Goal: Task Accomplishment & Management: Complete application form

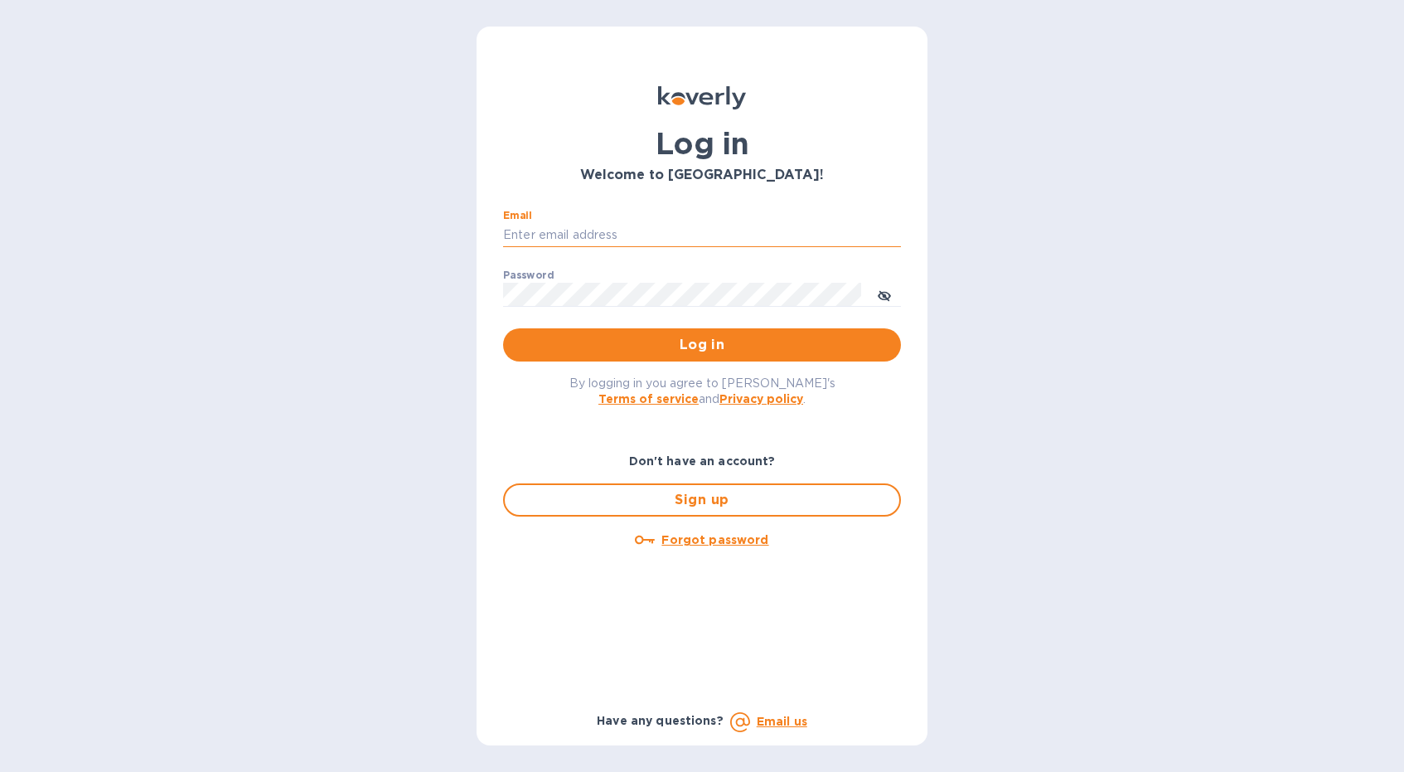
click at [578, 225] on input "Email" at bounding box center [702, 235] width 398 height 25
type input "luis.m.correia@nlcwines.com"
click at [652, 340] on span "Log in" at bounding box center [701, 345] width 371 height 20
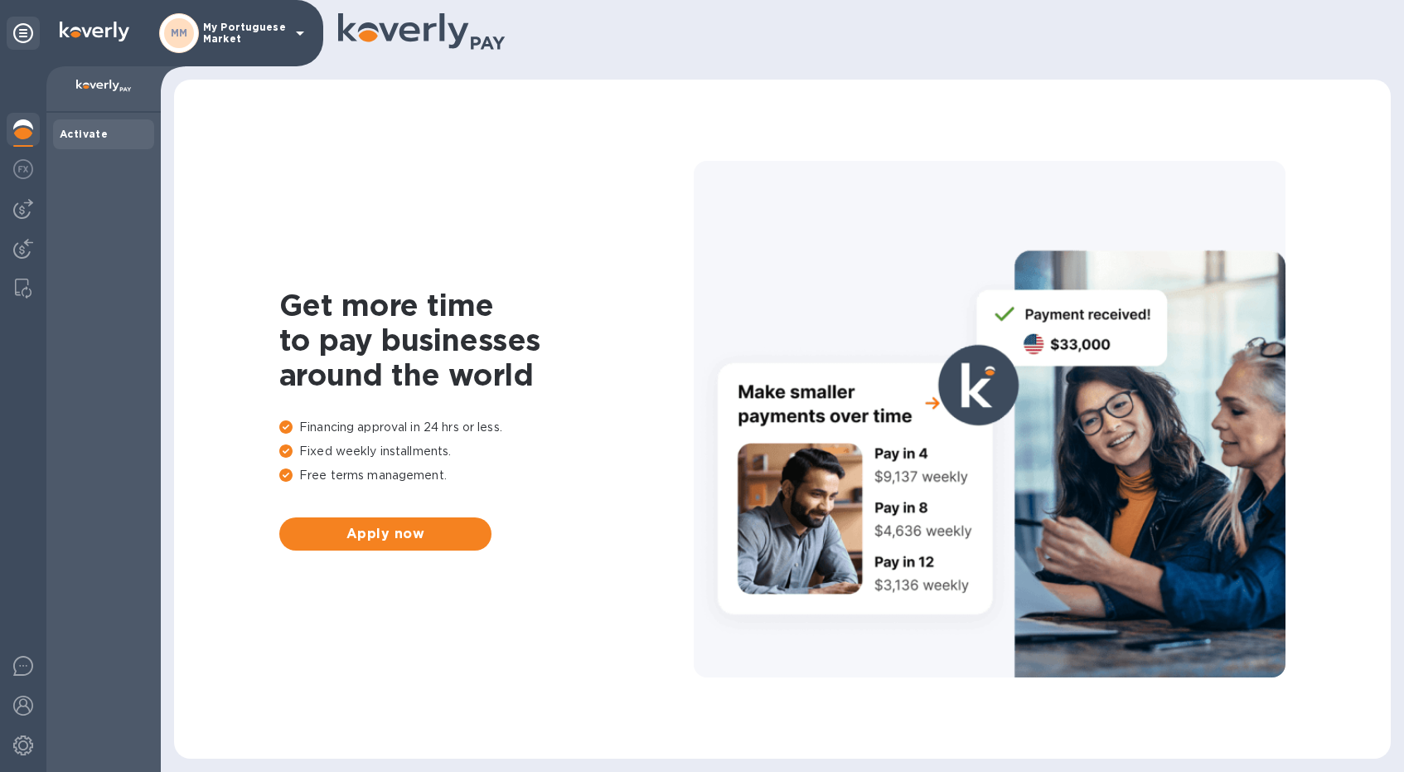
click at [300, 34] on icon at bounding box center [300, 34] width 8 height 4
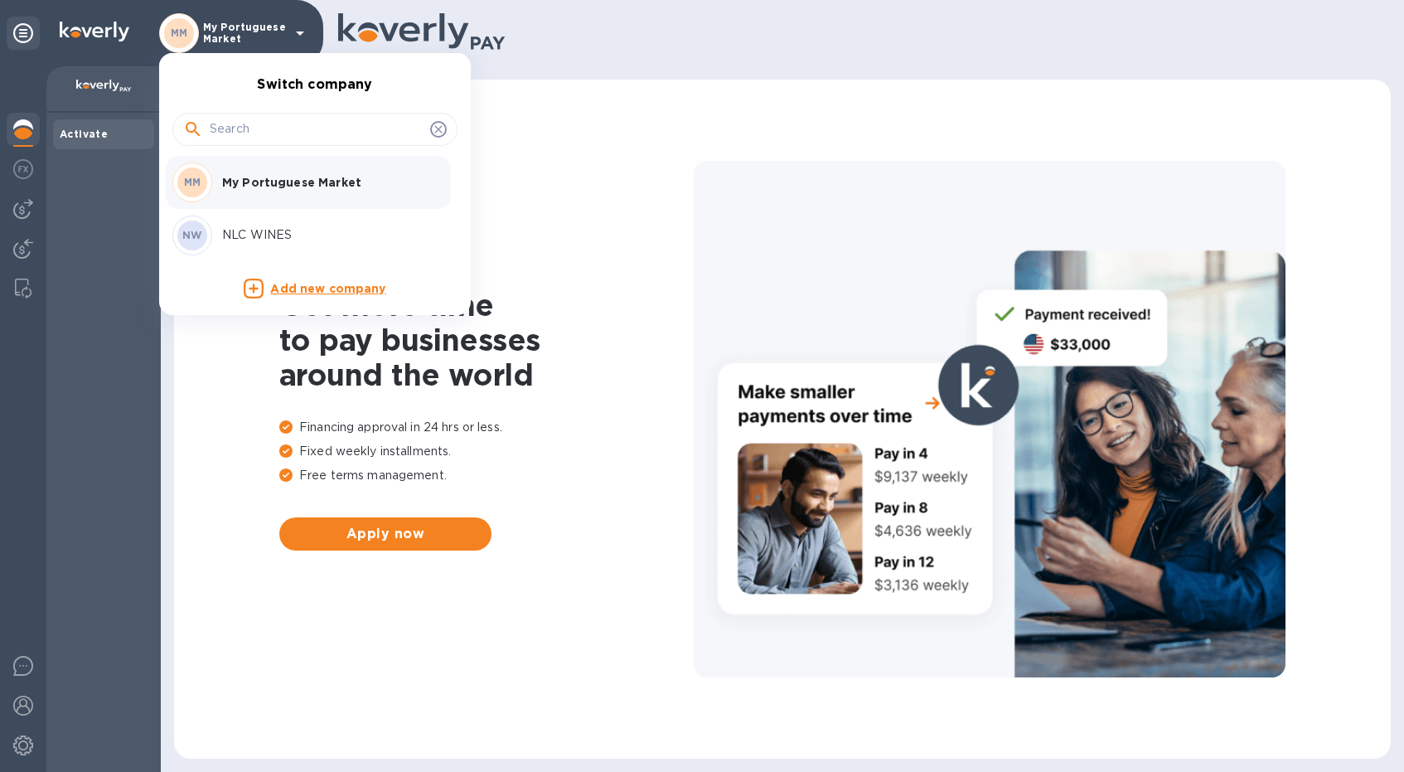
click at [255, 244] on div "NW NLC WINES" at bounding box center [301, 236] width 259 height 40
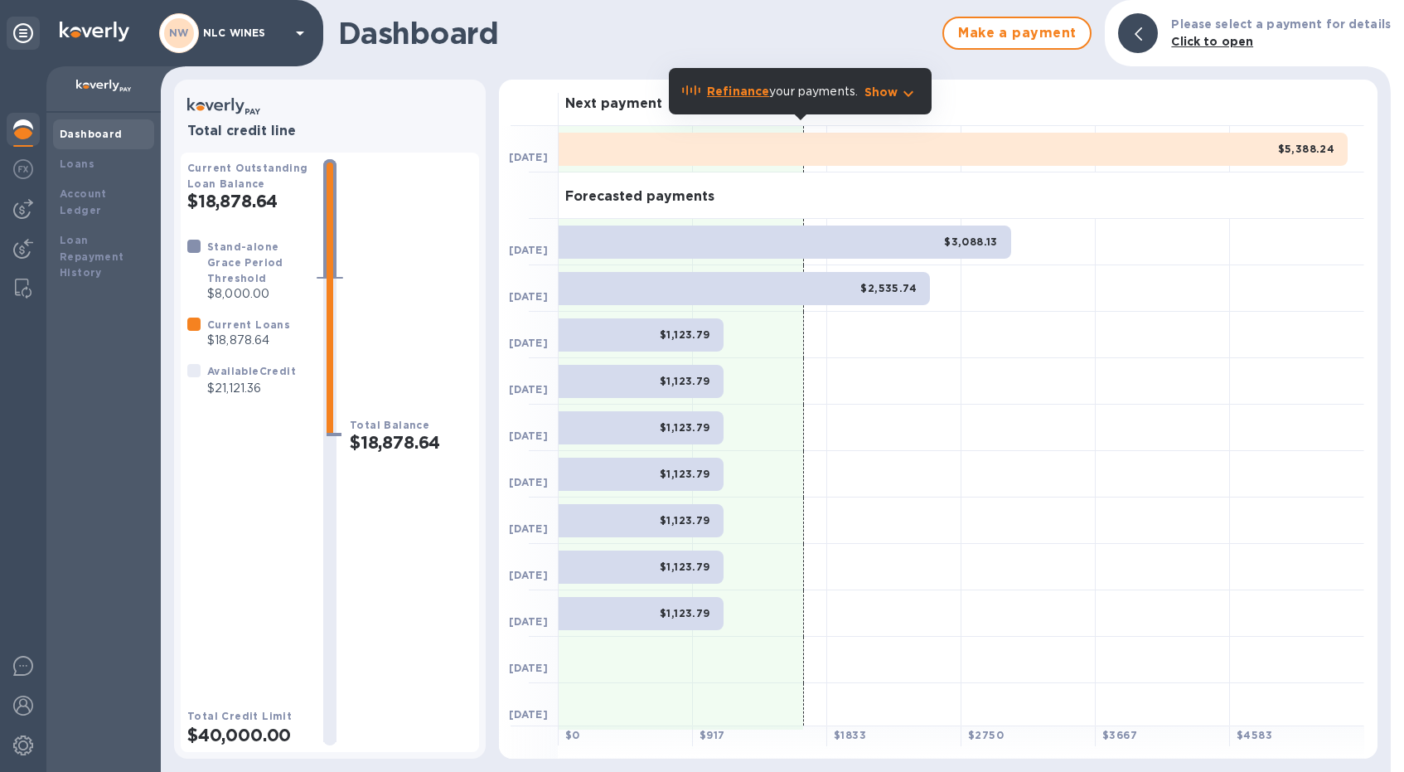
click at [104, 140] on div "Dashboard" at bounding box center [104, 134] width 88 height 17
click at [969, 72] on div "Dashboard Make a payment Please select a payment for details Click to open Tota…" at bounding box center [776, 386] width 1230 height 772
click at [11, 207] on div at bounding box center [23, 208] width 33 height 33
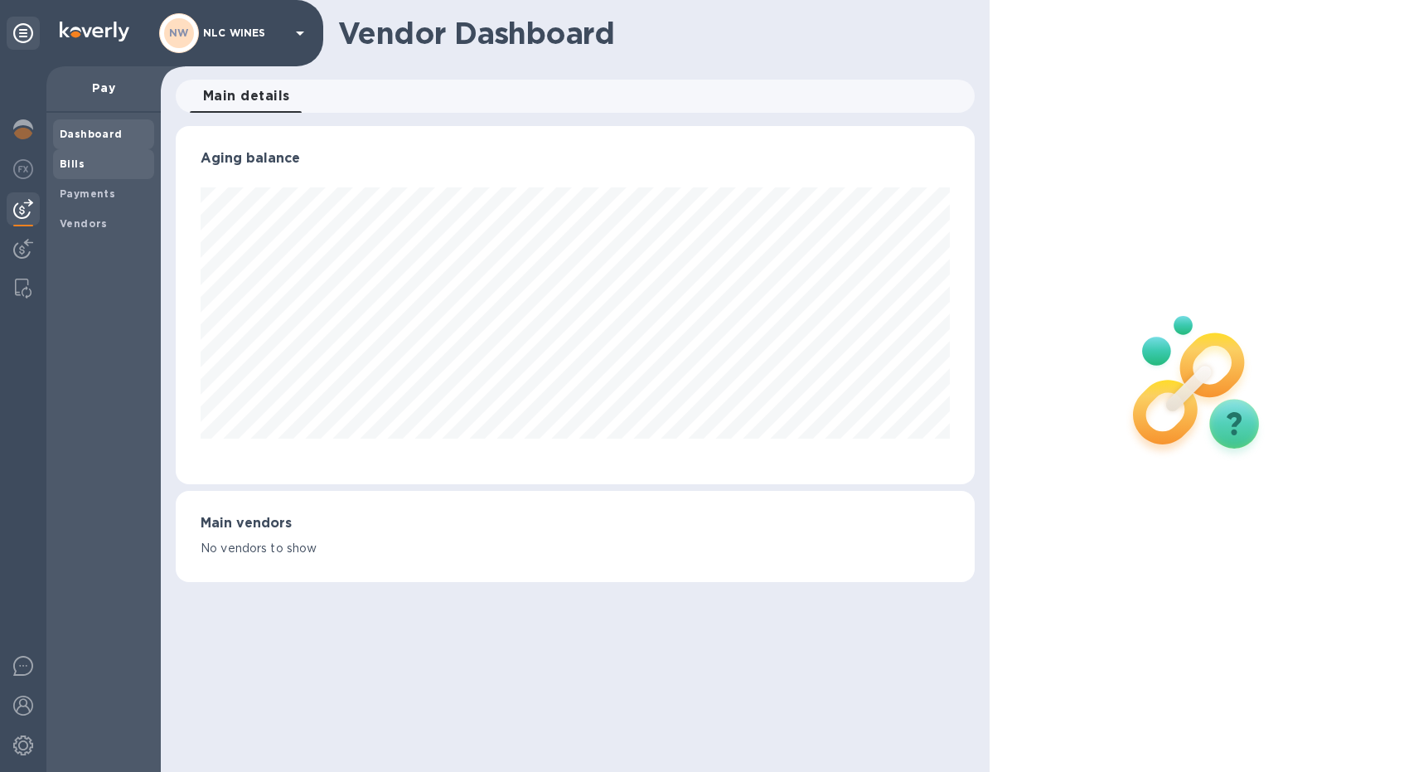
scroll to position [358, 799]
click at [73, 167] on b "Bills" at bounding box center [72, 164] width 25 height 12
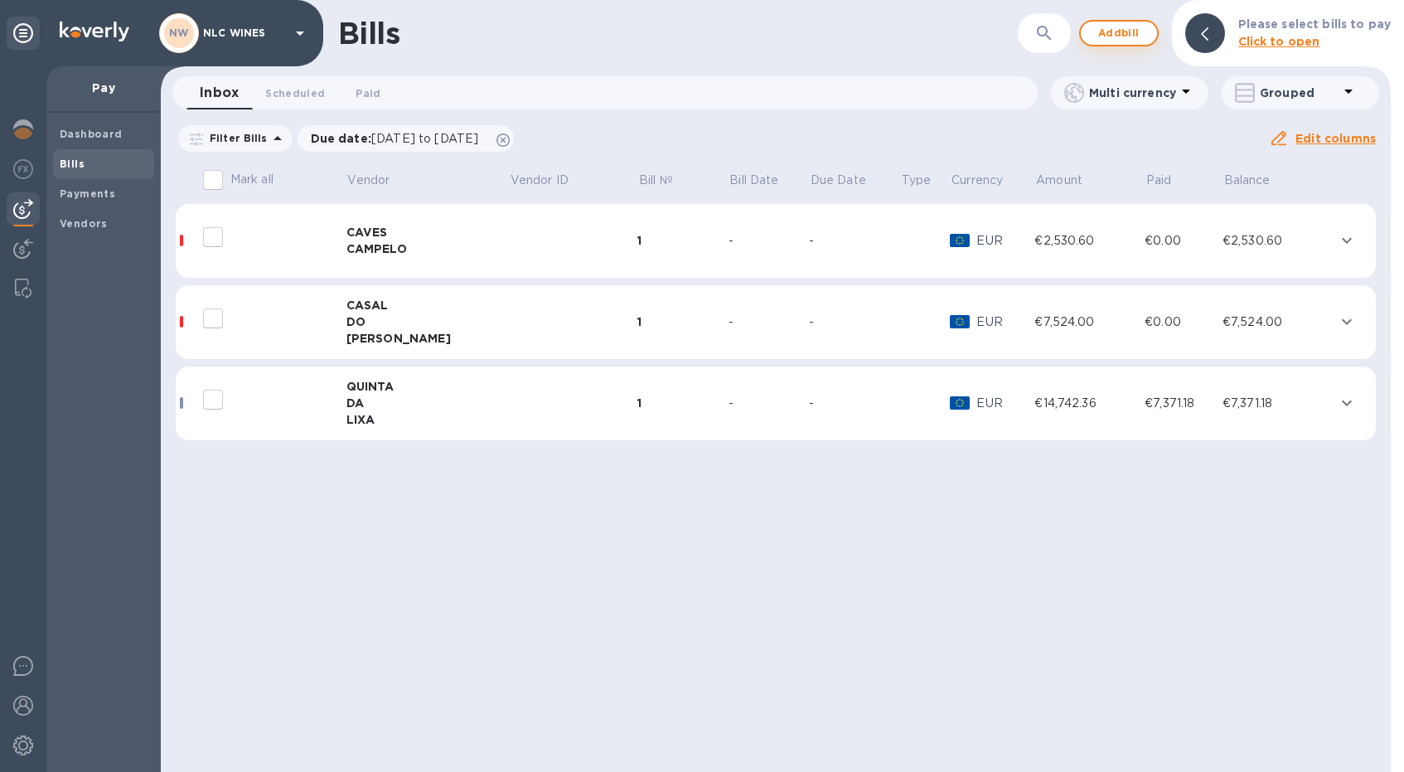
click at [1137, 35] on span "Add bill" at bounding box center [1119, 33] width 50 height 20
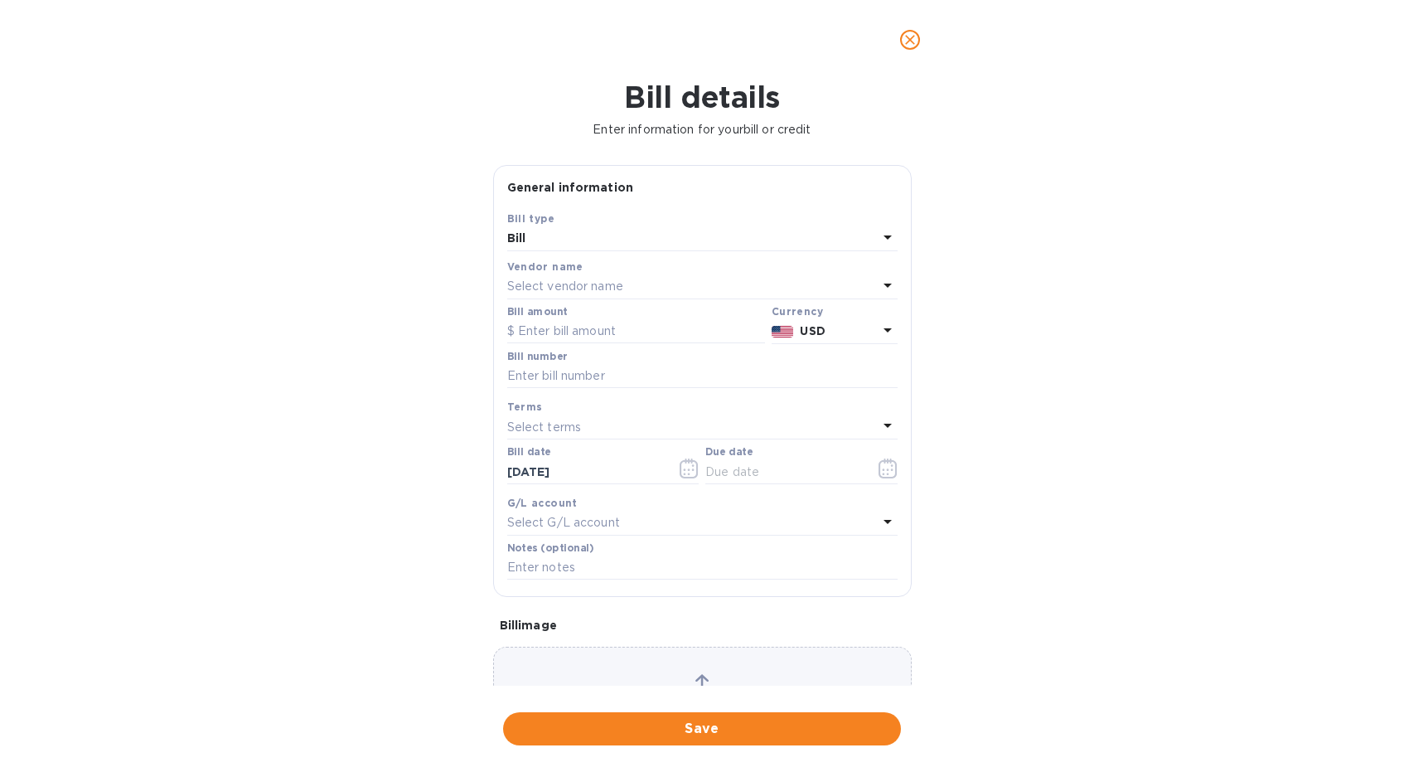
click at [585, 284] on p "Select vendor name" at bounding box center [565, 286] width 116 height 17
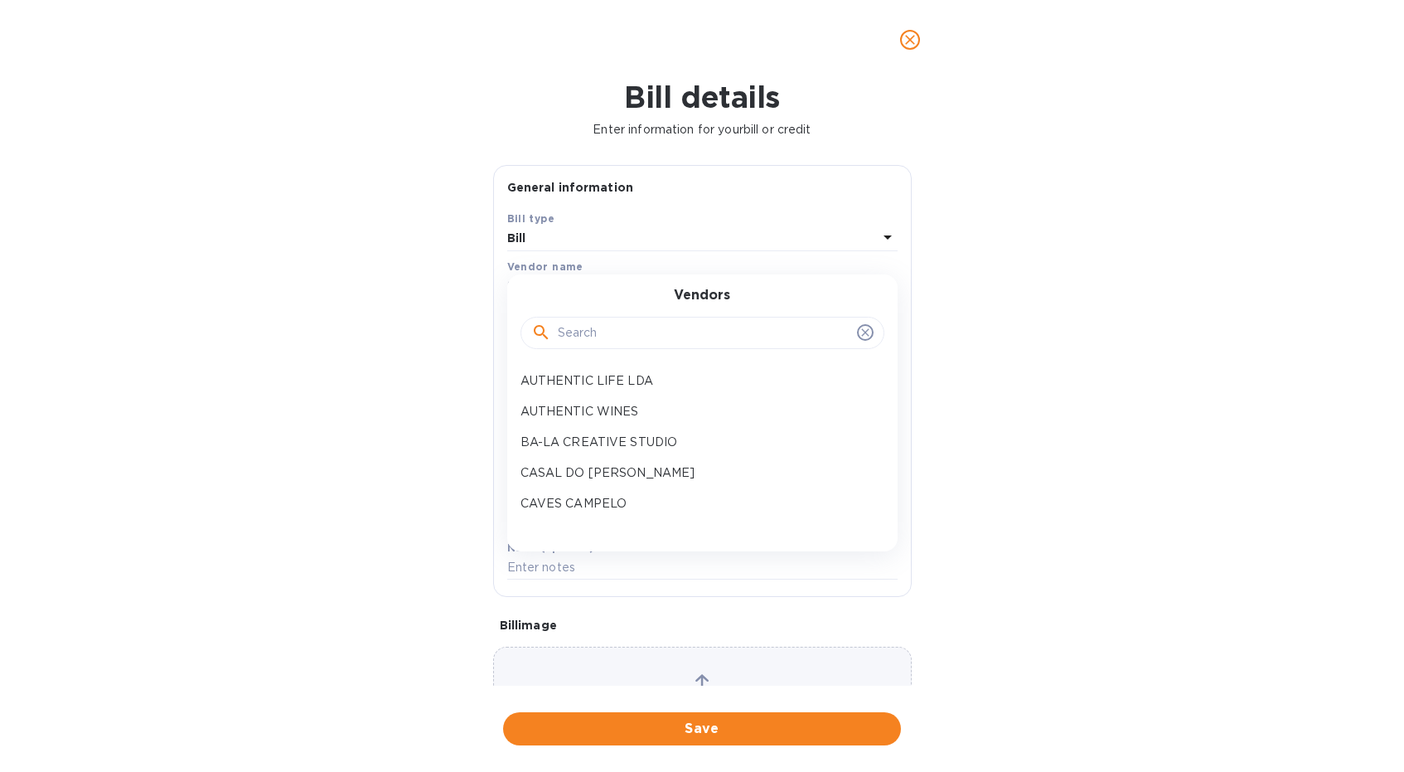
click at [604, 347] on div at bounding box center [703, 333] width 364 height 33
click at [603, 333] on input "text" at bounding box center [704, 333] width 293 height 25
type input "regueiro"
click button "Save" at bounding box center [0, 0] width 0 height 0
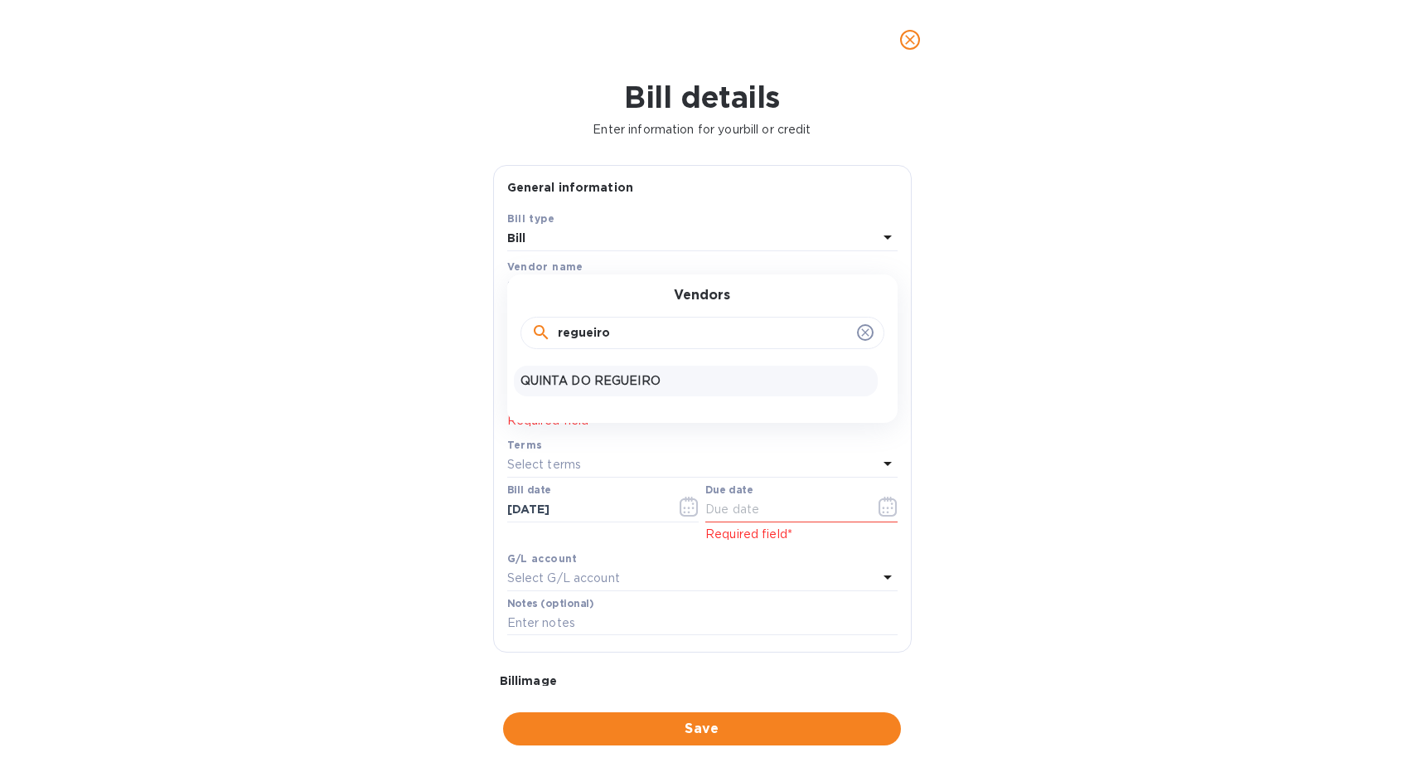
click at [625, 378] on p "QUINTA DO REGUEIRO" at bounding box center [696, 380] width 351 height 17
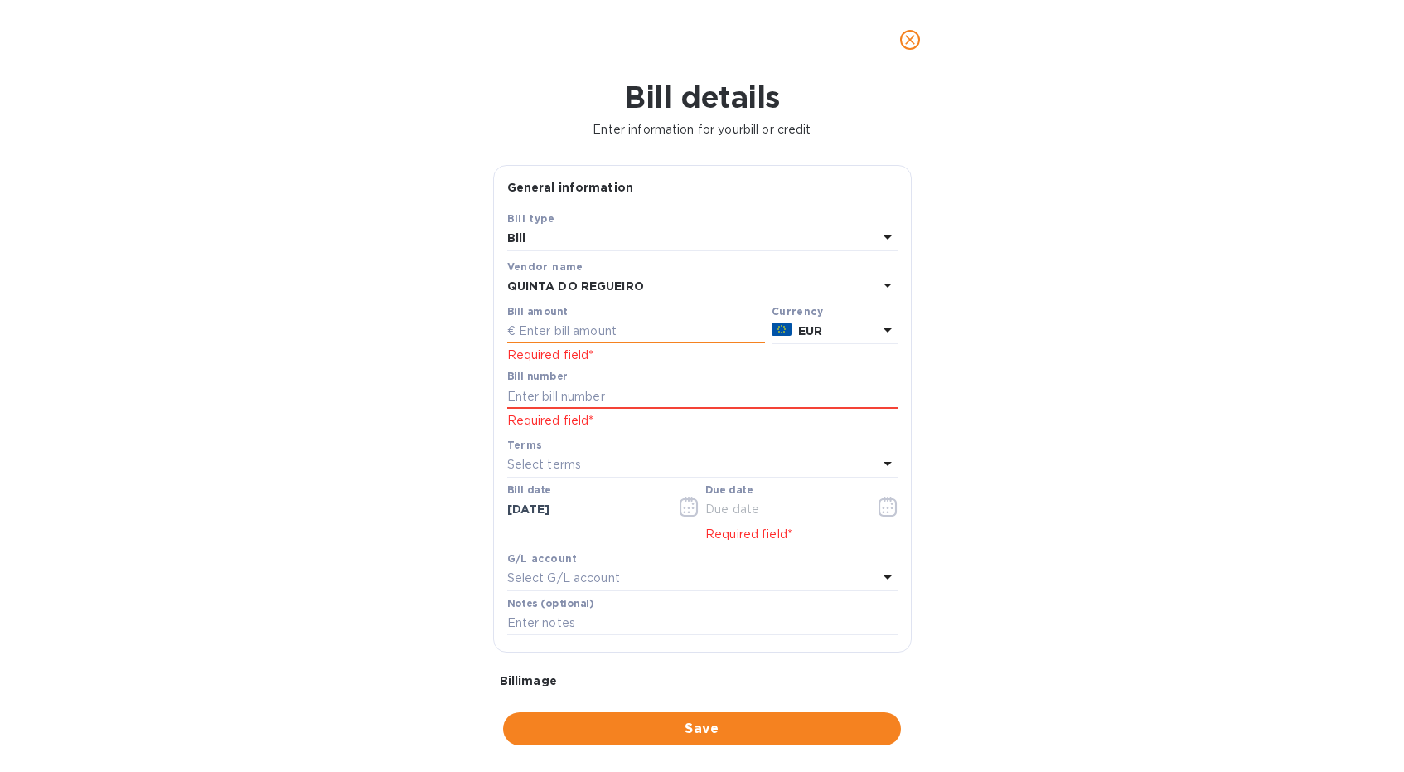
click at [583, 338] on input "text" at bounding box center [636, 331] width 258 height 25
click at [540, 333] on input "text" at bounding box center [636, 331] width 258 height 25
type input "4,320"
type input "2025/139"
click at [880, 462] on icon at bounding box center [888, 463] width 20 height 20
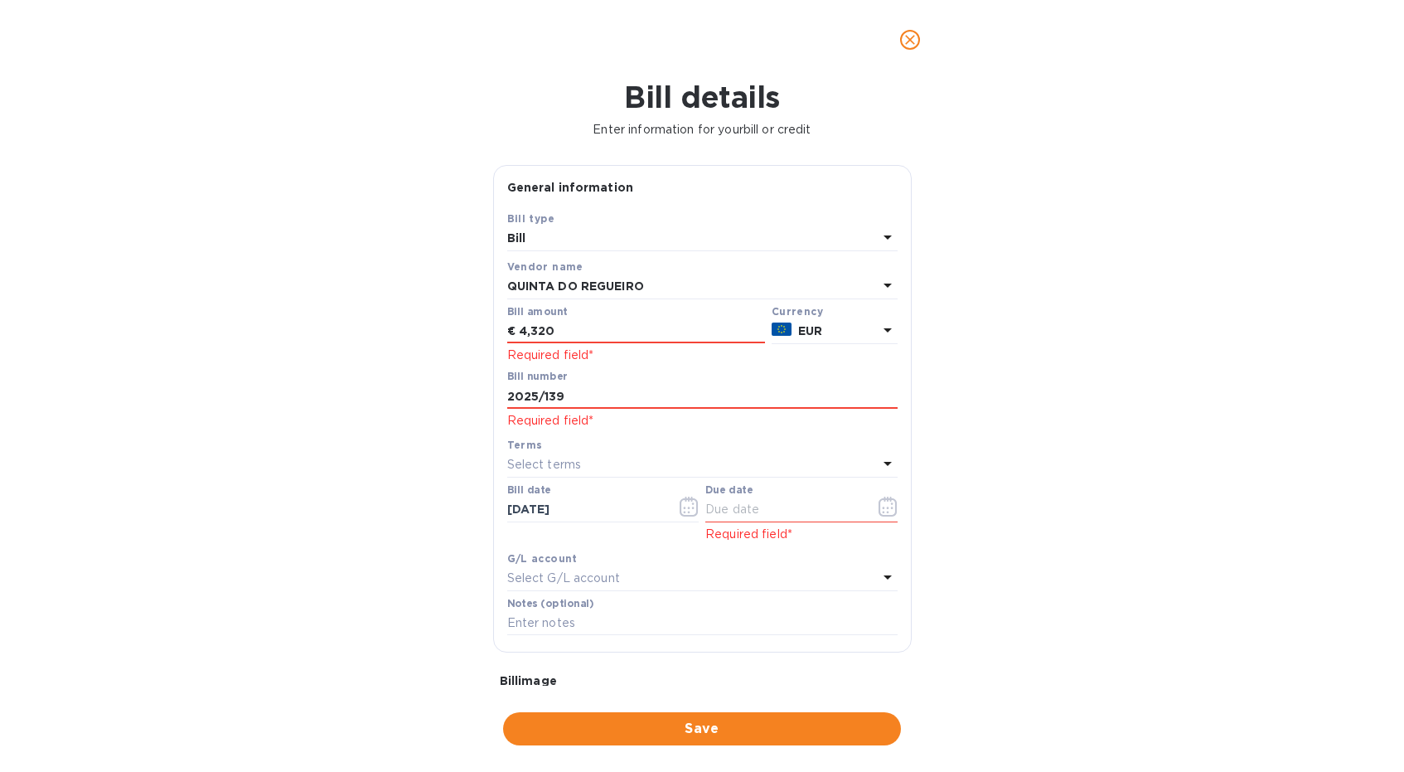
click at [650, 438] on div "Terms" at bounding box center [702, 444] width 390 height 17
click at [690, 511] on icon "button" at bounding box center [689, 507] width 19 height 20
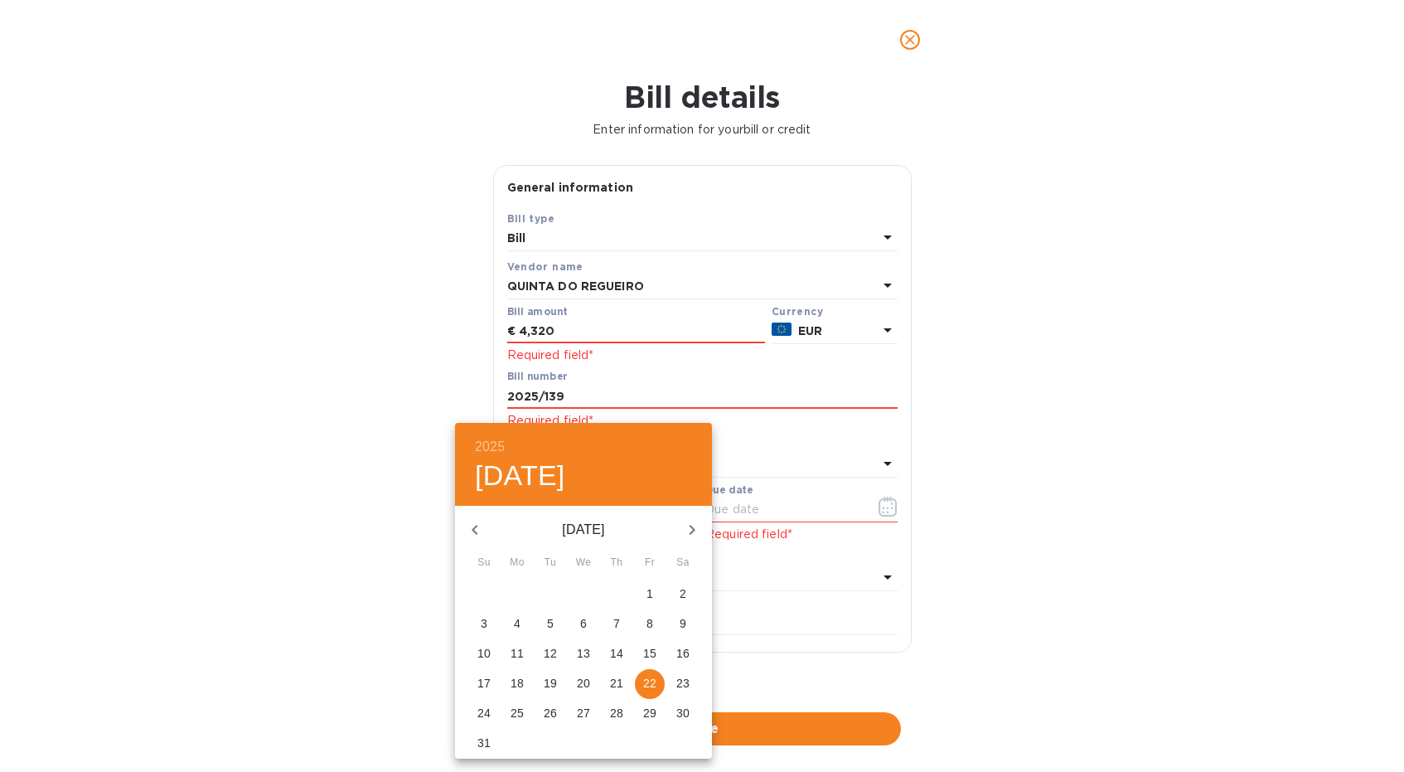
click at [474, 535] on icon "button" at bounding box center [475, 530] width 20 height 20
click at [650, 685] on p "23" at bounding box center [649, 683] width 13 height 17
type input "[DATE]"
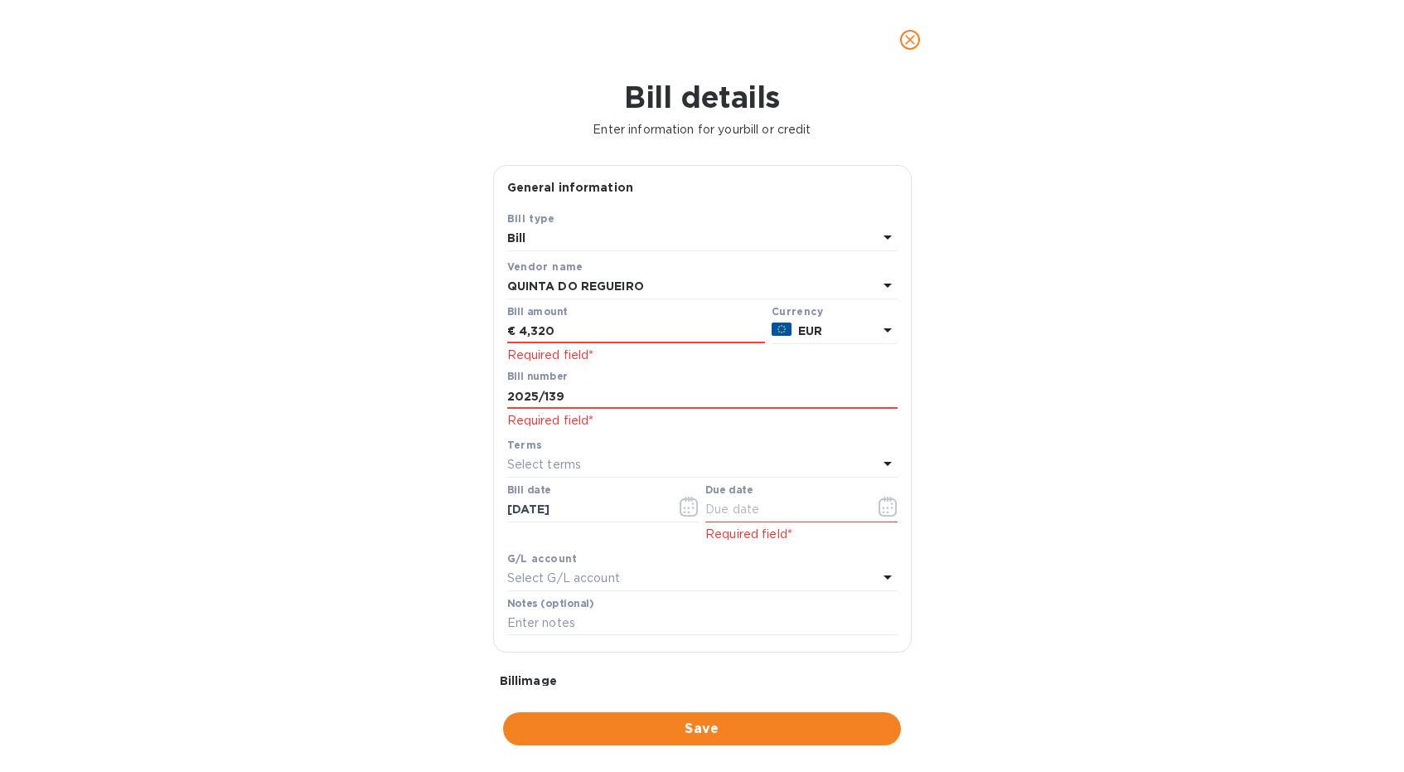
click at [627, 458] on div "Select terms" at bounding box center [692, 464] width 371 height 23
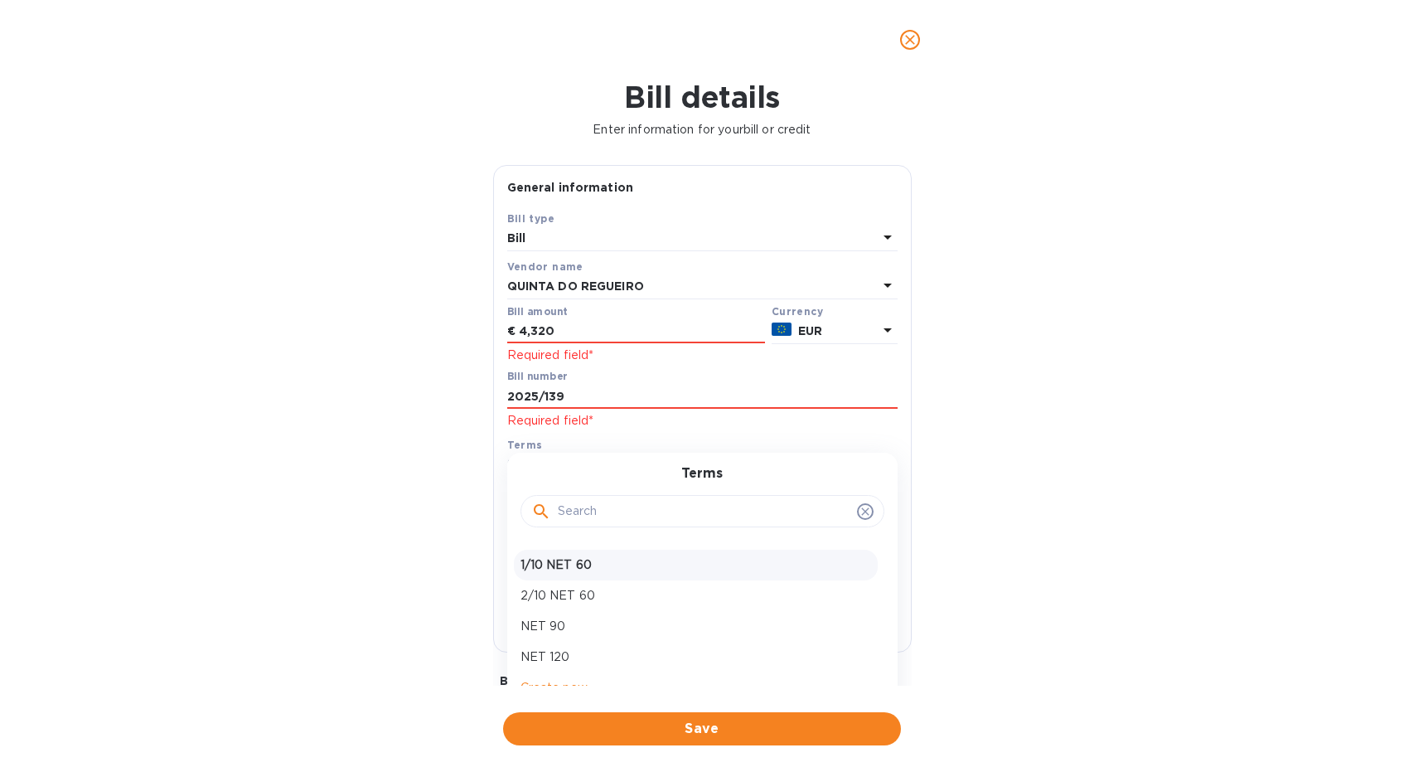
scroll to position [55, 0]
click at [567, 635] on p "NET 90" at bounding box center [696, 626] width 351 height 17
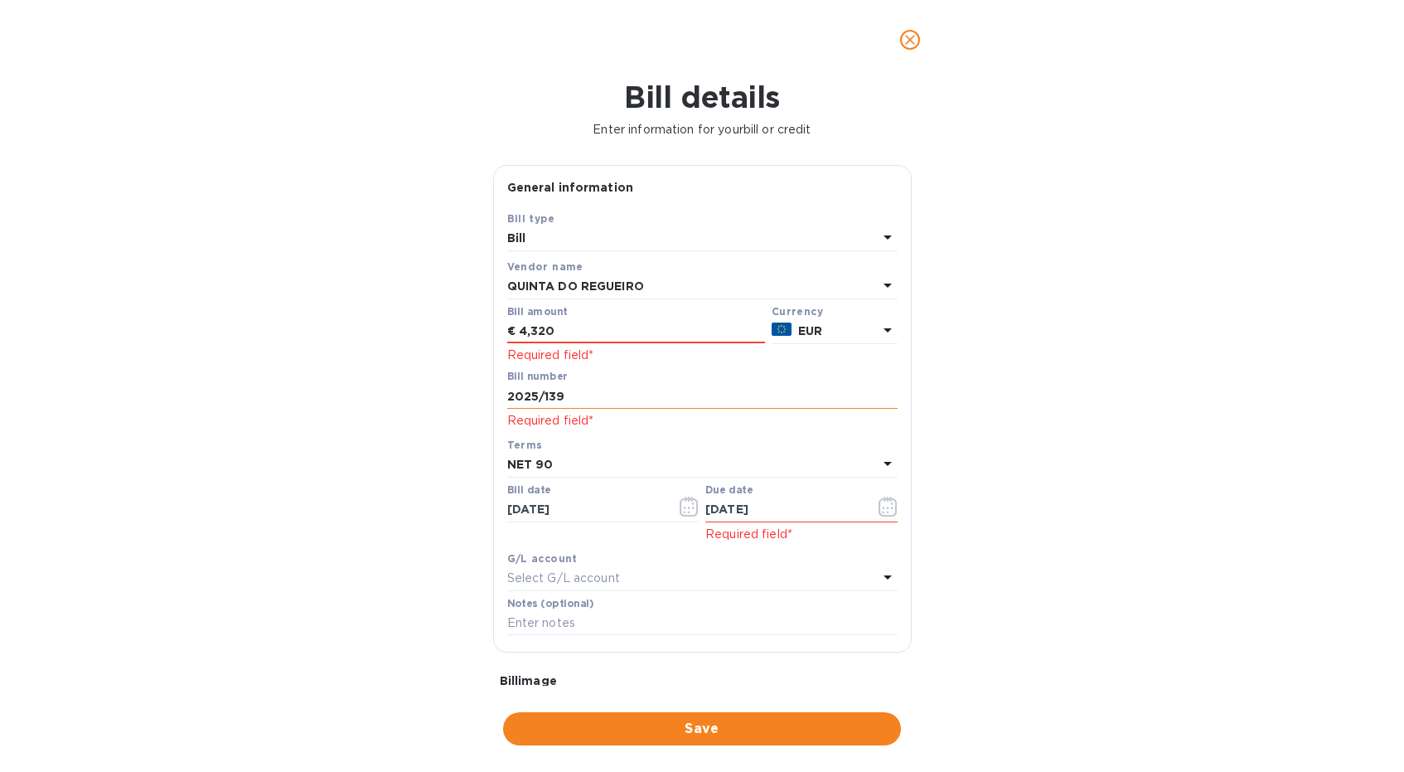
click at [591, 403] on input "2025/139" at bounding box center [702, 396] width 390 height 25
click at [572, 474] on div "NET 90" at bounding box center [692, 464] width 371 height 23
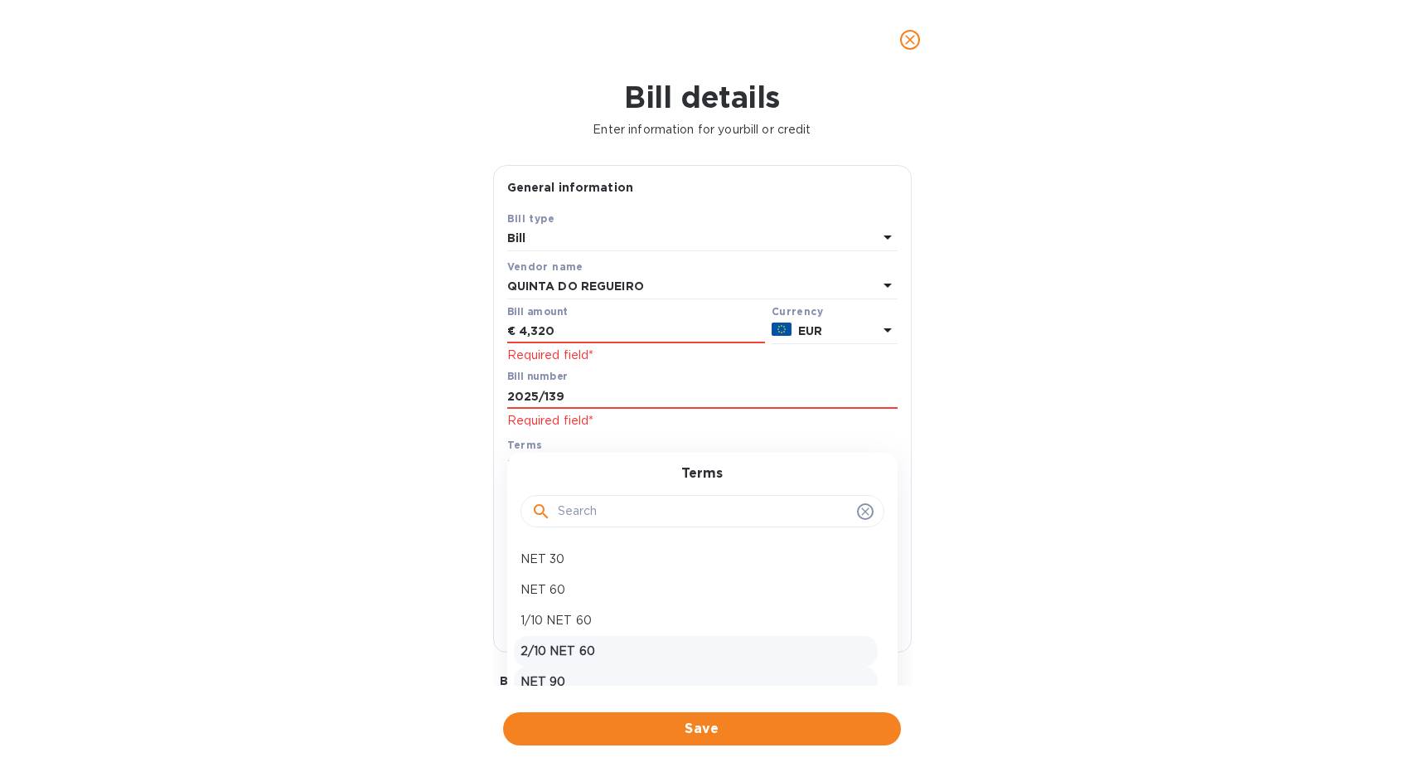
scroll to position [56, 0]
click at [545, 663] on p "NET 120" at bounding box center [696, 656] width 351 height 17
type input "[DATE]"
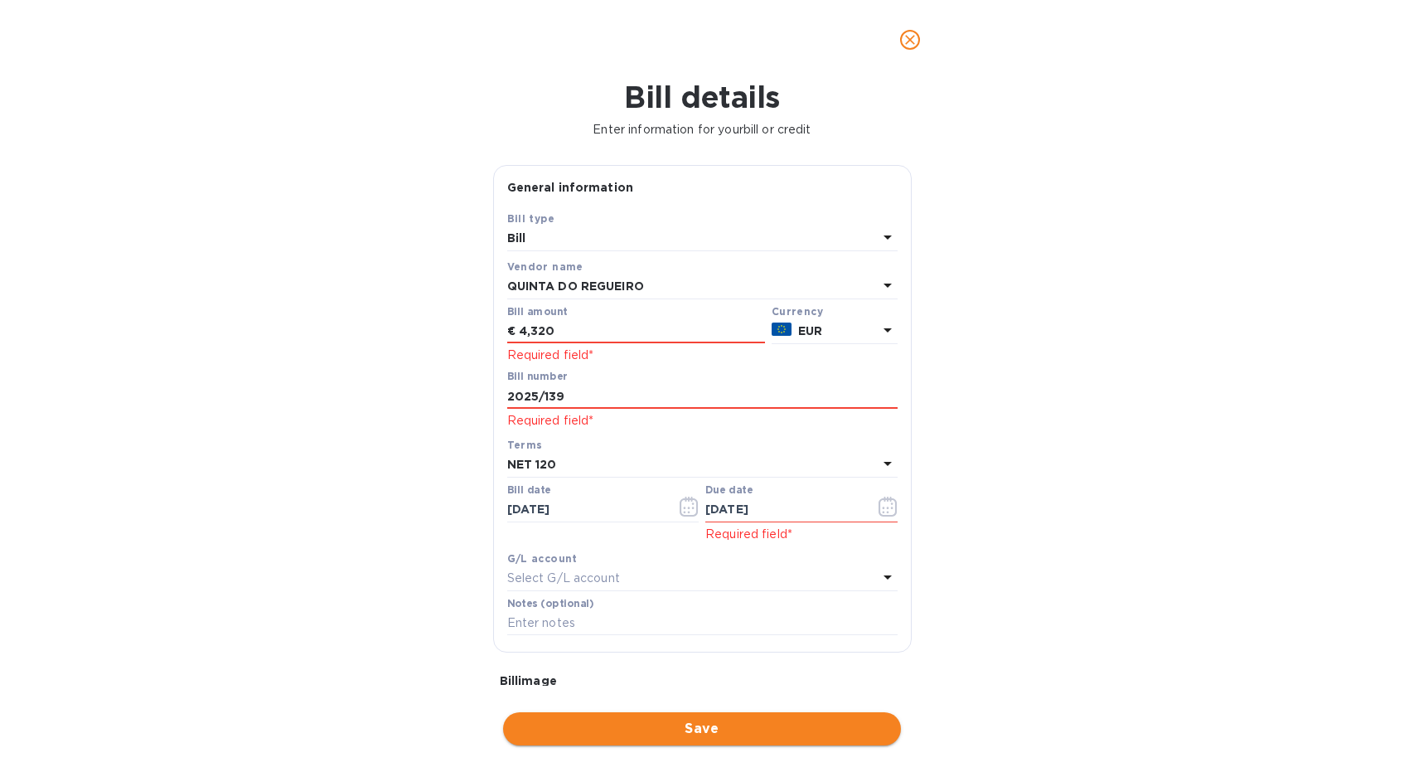
click at [707, 729] on span "Save" at bounding box center [701, 729] width 371 height 20
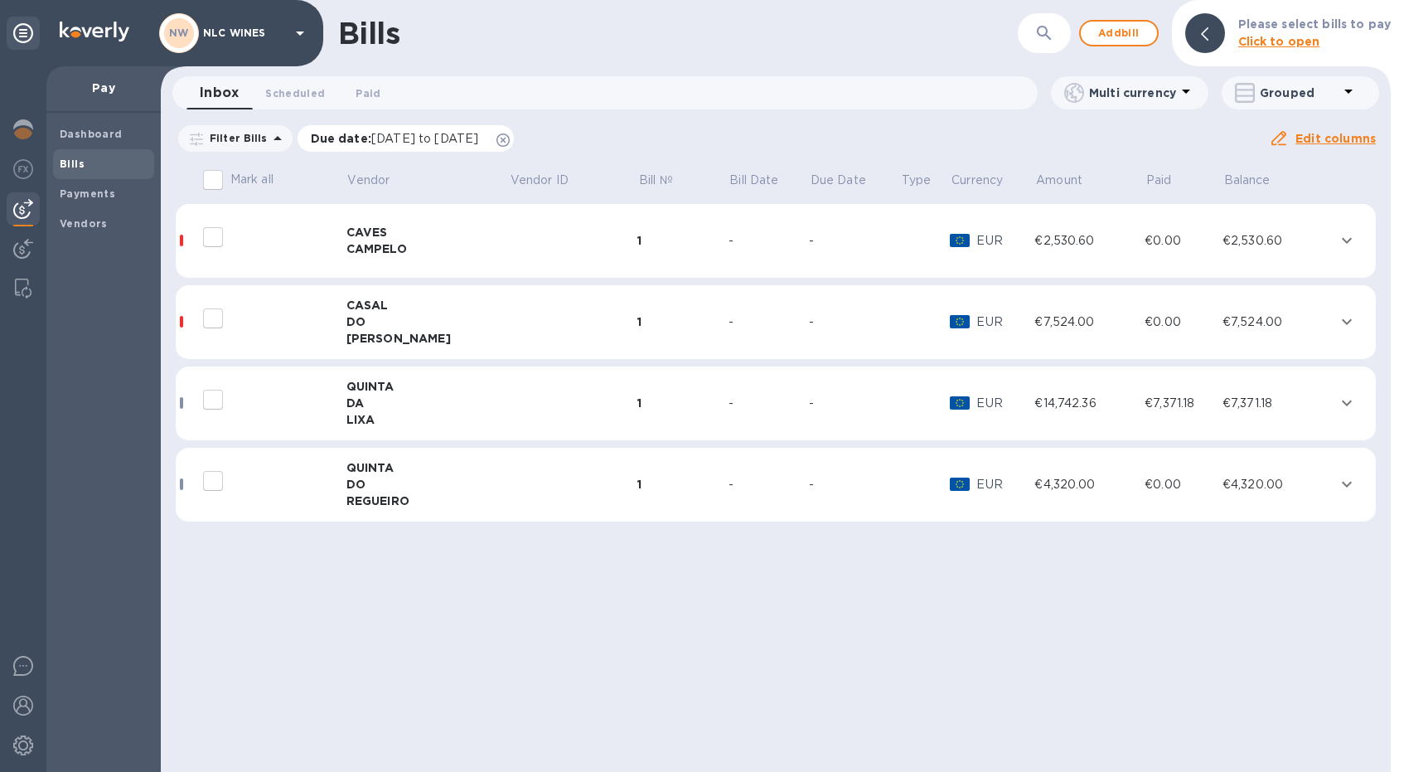
click at [510, 138] on icon at bounding box center [503, 139] width 13 height 13
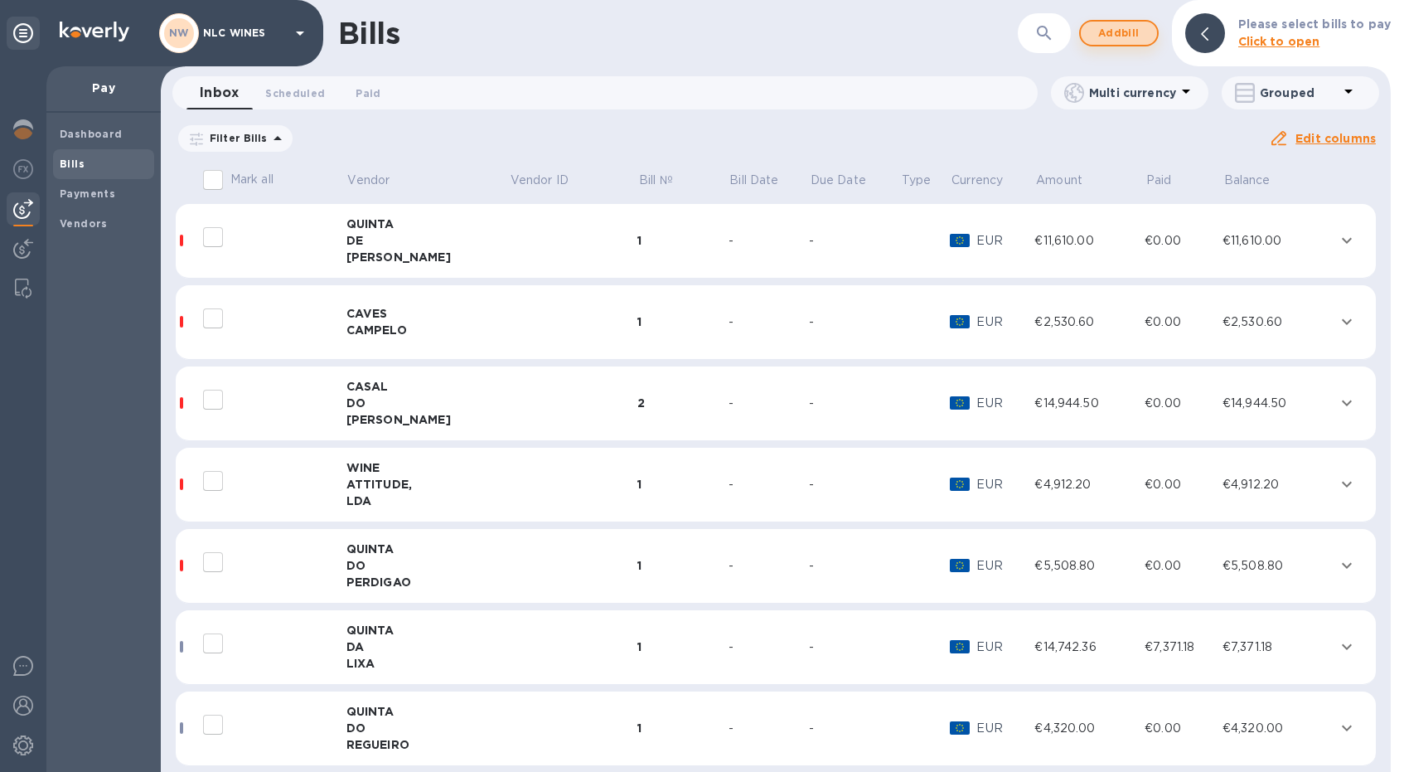
click at [1132, 32] on span "Add bill" at bounding box center [1119, 33] width 50 height 20
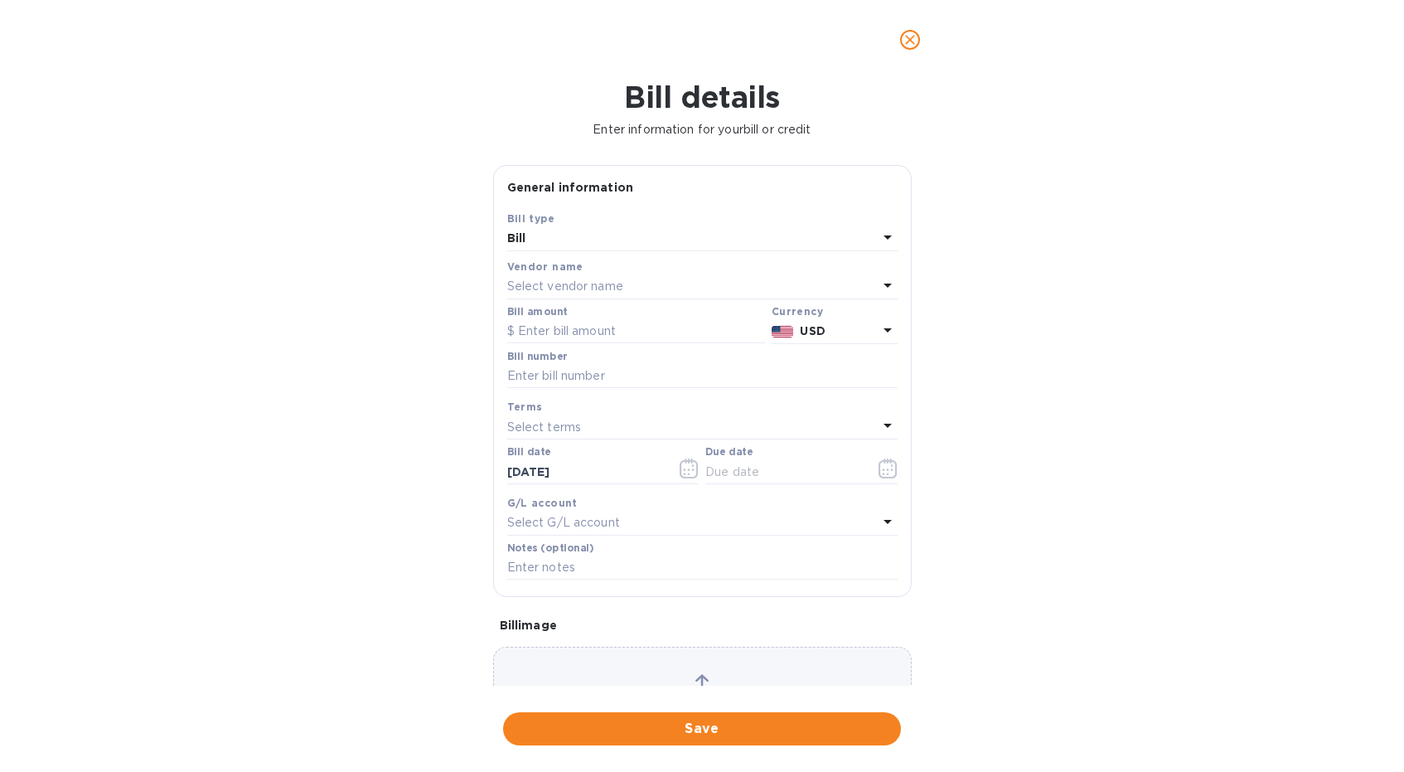
click at [566, 287] on p "Select vendor name" at bounding box center [565, 286] width 116 height 17
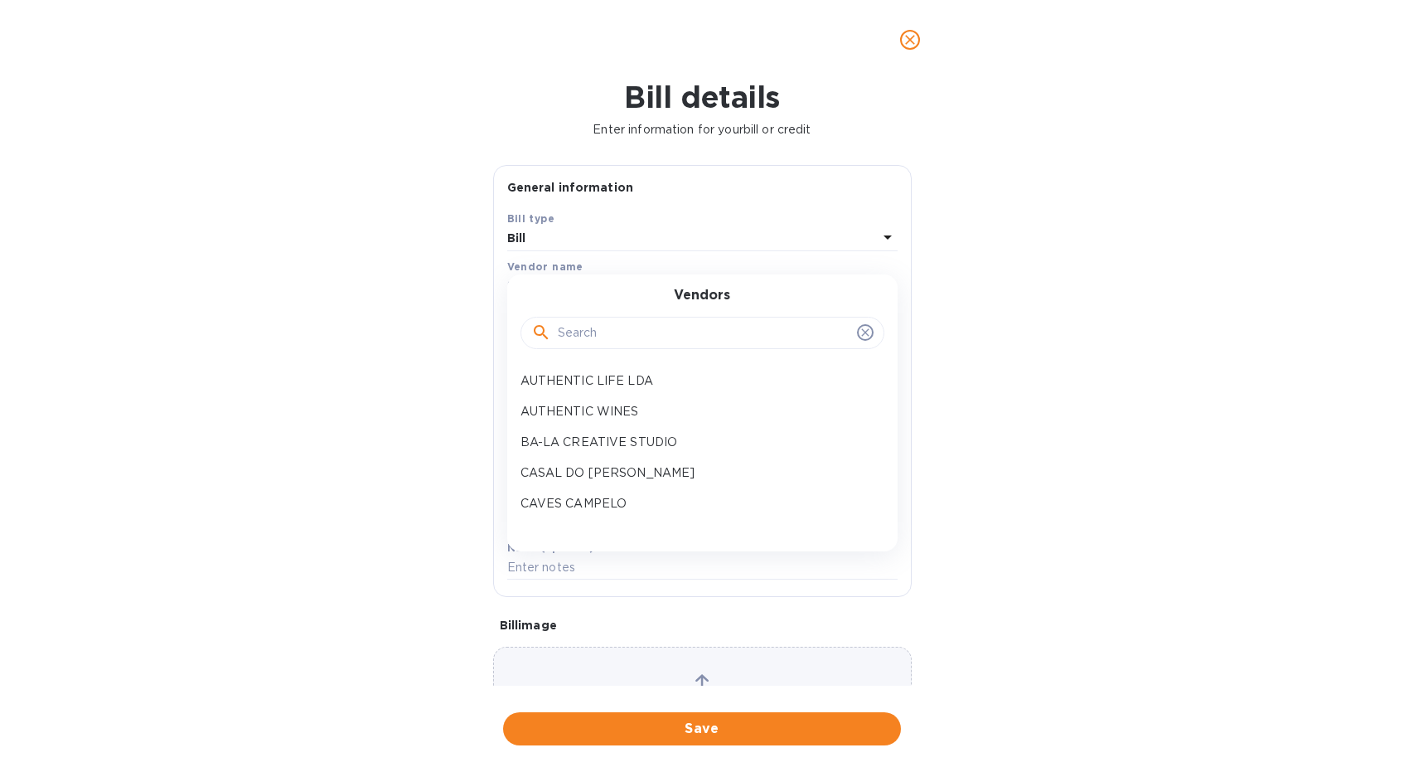
click at [577, 326] on input "text" at bounding box center [704, 333] width 293 height 25
type input "quinta"
click at [628, 508] on p "QUINTA DO REGUEIRO" at bounding box center [696, 509] width 351 height 17
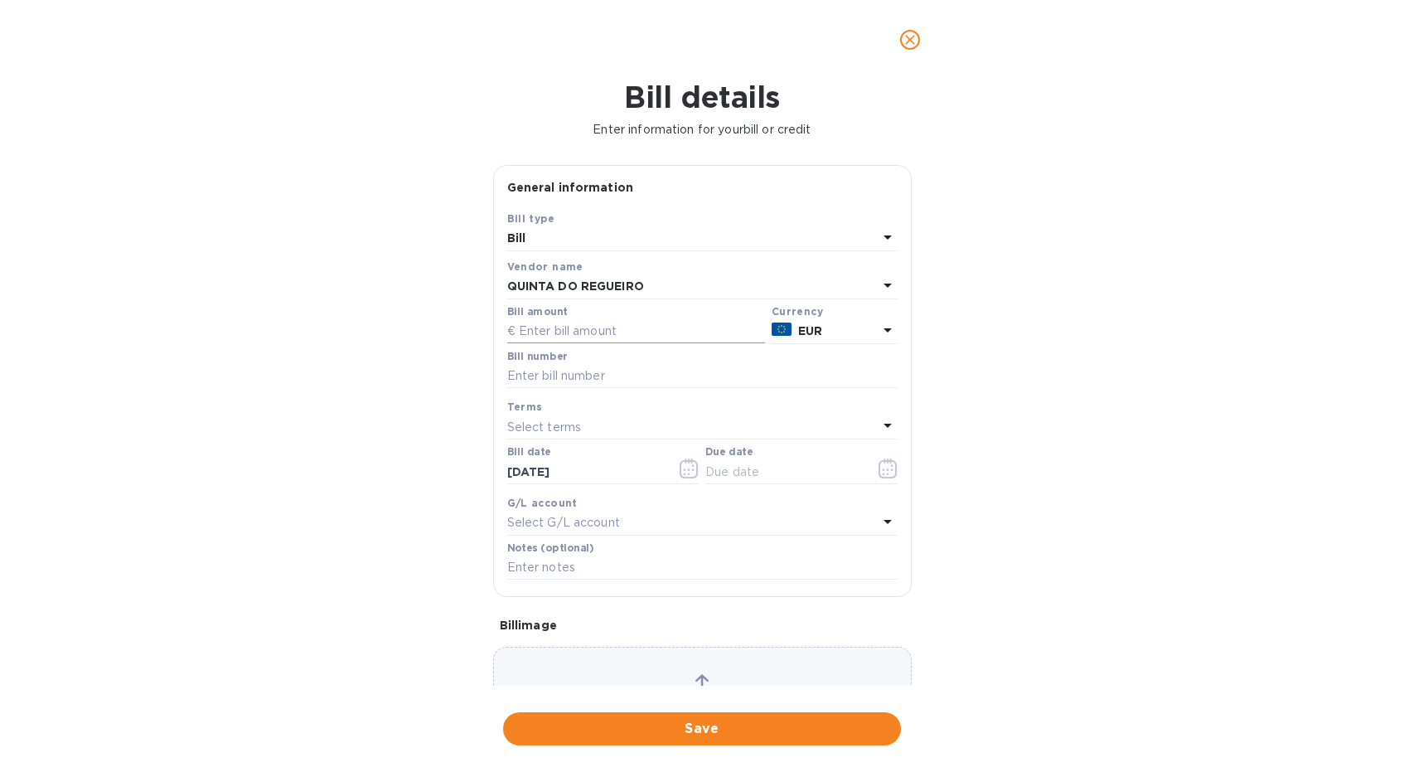
click at [628, 332] on input "text" at bounding box center [636, 331] width 258 height 25
type input "4,320"
drag, startPoint x: 568, startPoint y: 341, endPoint x: 479, endPoint y: 333, distance: 89.0
click at [479, 333] on div "Bill details Enter information for your bill or credit General information Save…" at bounding box center [702, 426] width 1404 height 692
type input "4,320"
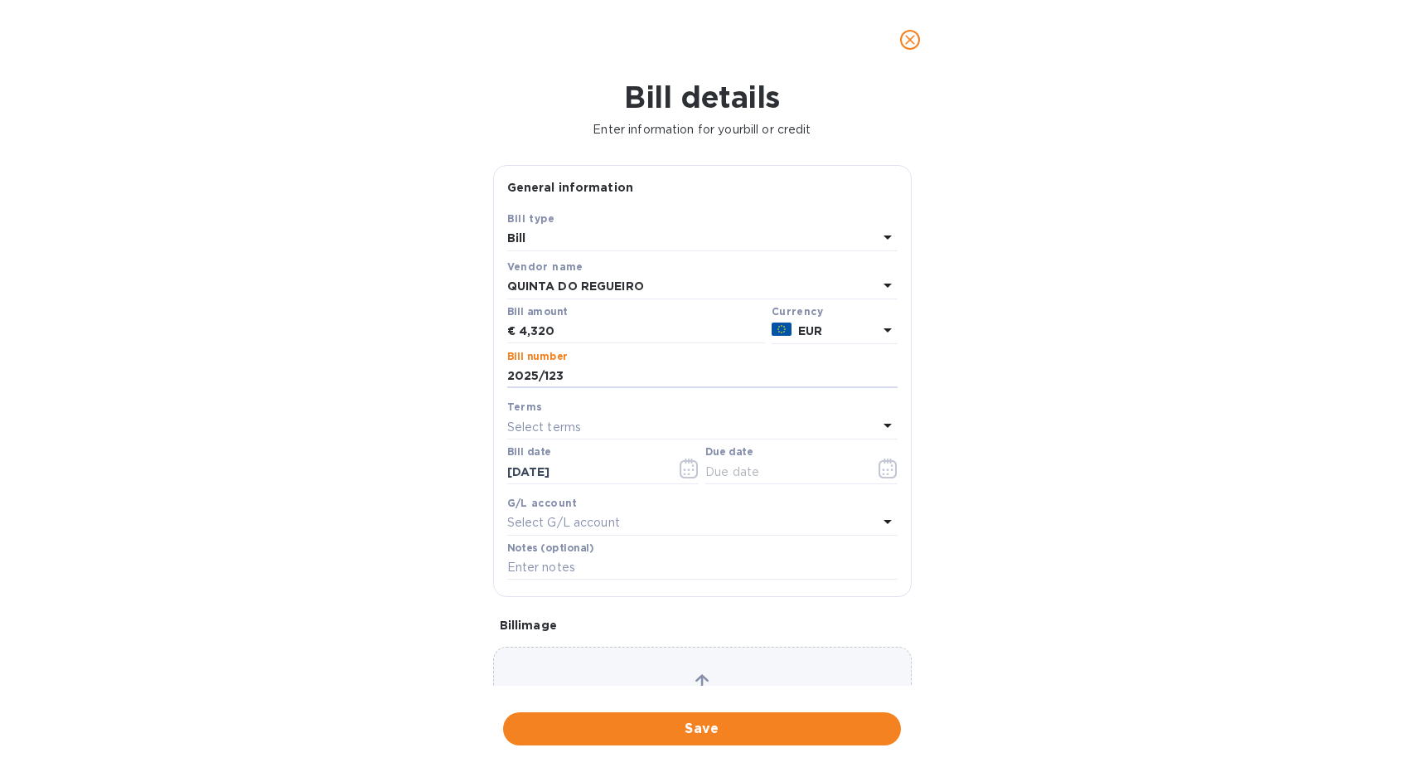
type input "2025/123"
click at [552, 418] on div "Select terms" at bounding box center [692, 426] width 371 height 23
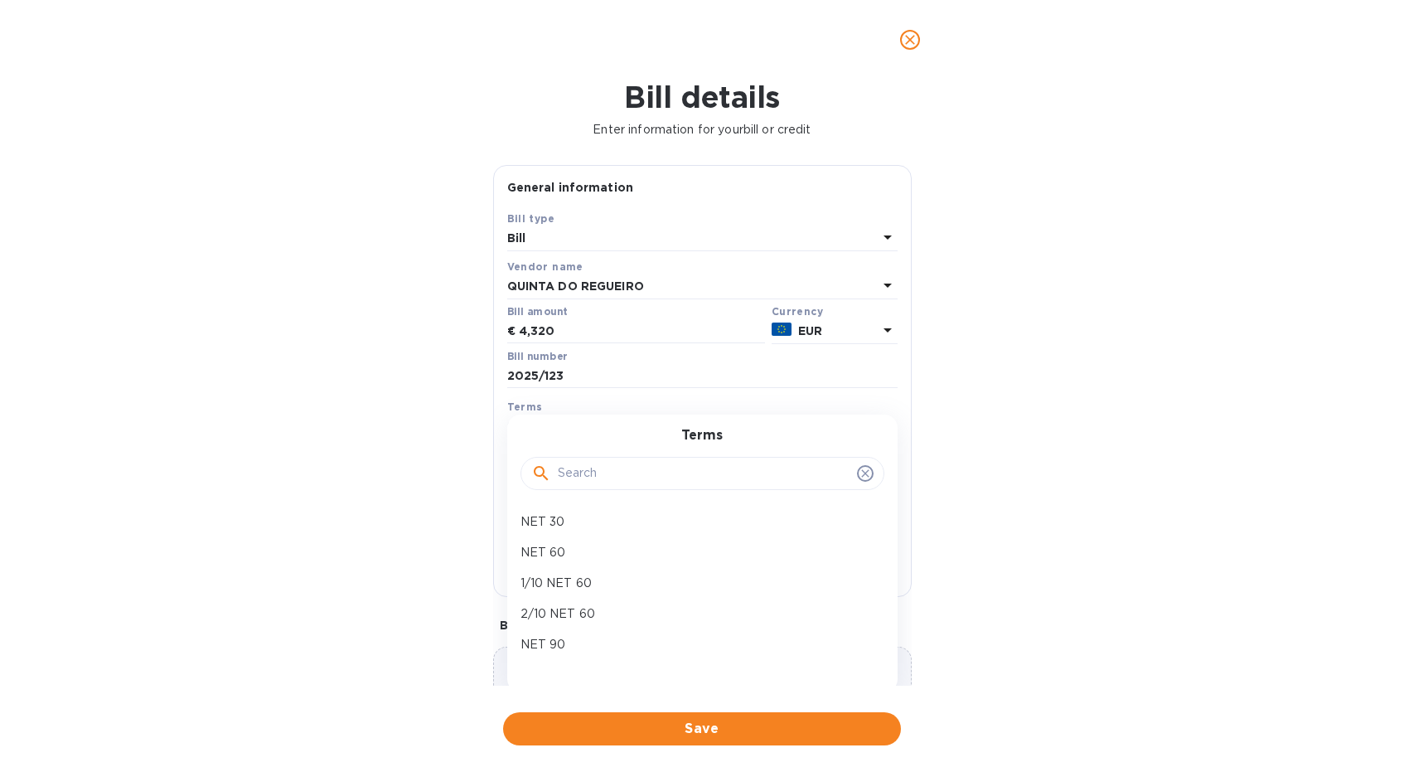
click at [555, 410] on div "Terms" at bounding box center [702, 406] width 390 height 17
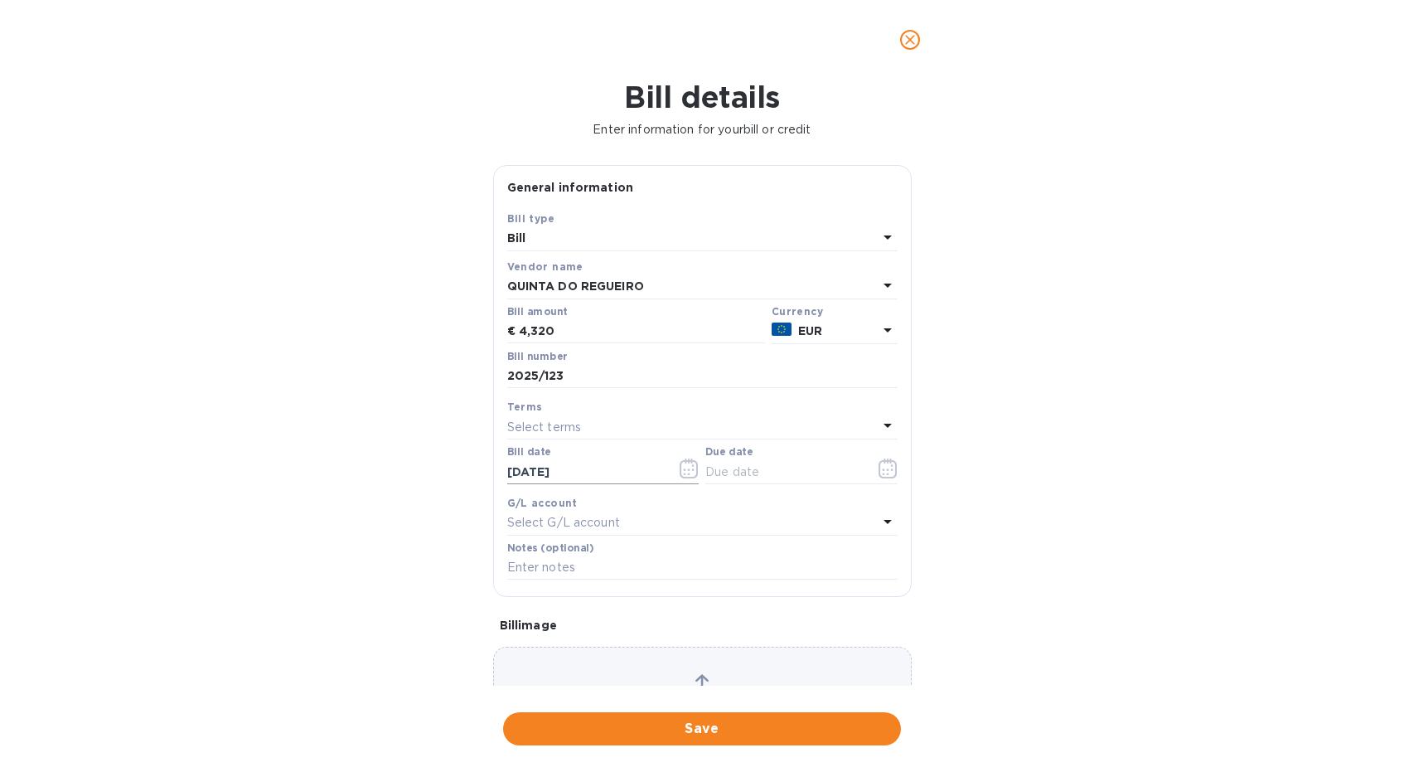
click at [687, 469] on icon "button" at bounding box center [689, 468] width 19 height 20
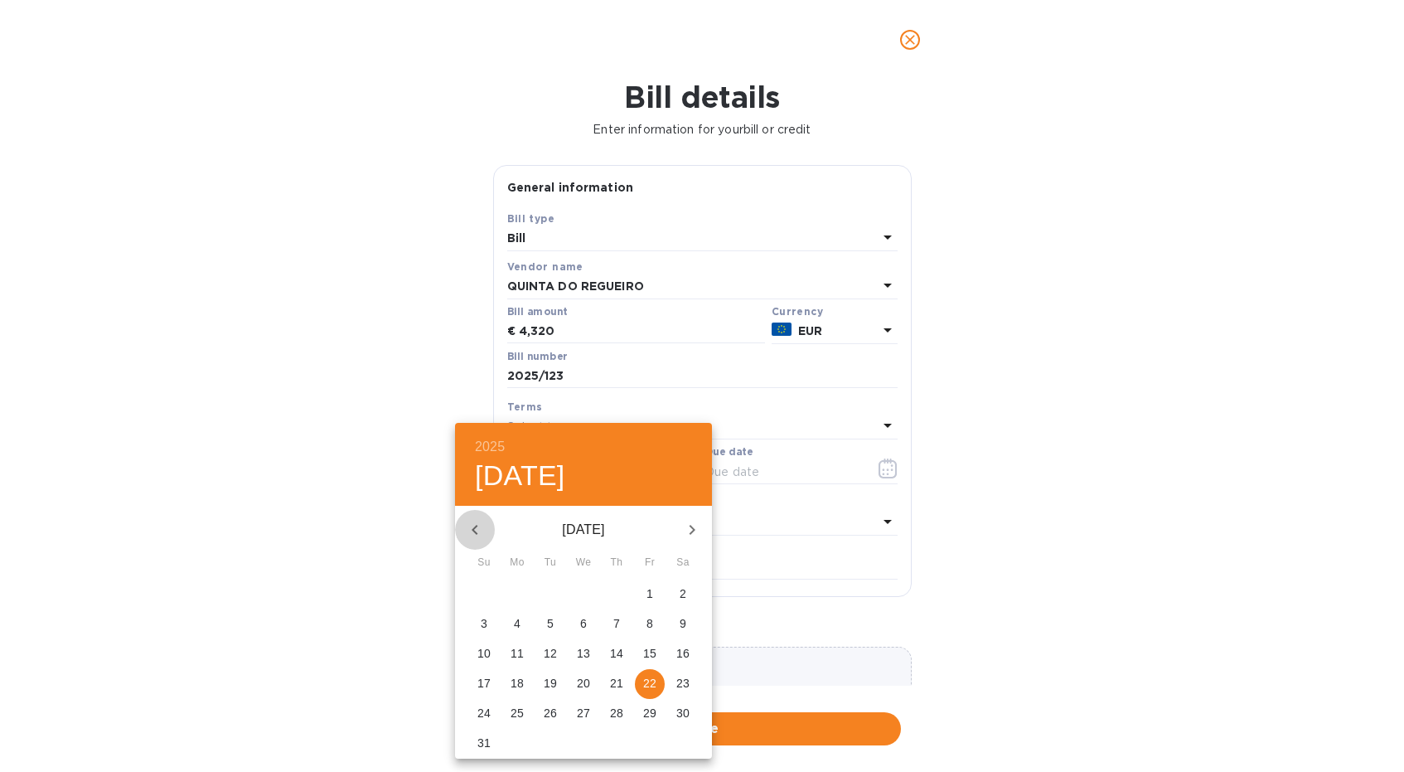
click at [472, 536] on icon "button" at bounding box center [475, 530] width 20 height 20
click at [522, 652] on p "12" at bounding box center [517, 653] width 13 height 17
type input "[DATE]"
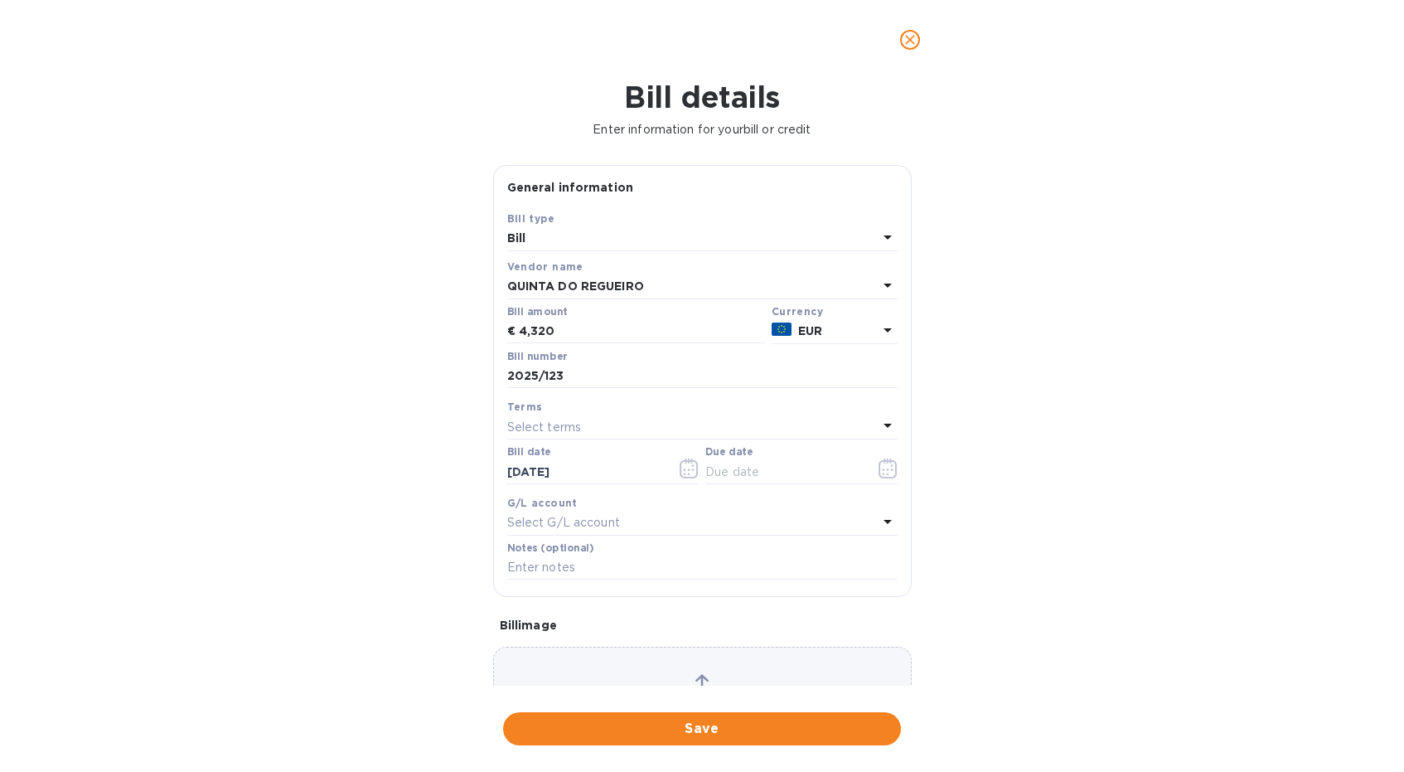
click at [558, 418] on div "Select terms" at bounding box center [692, 426] width 371 height 23
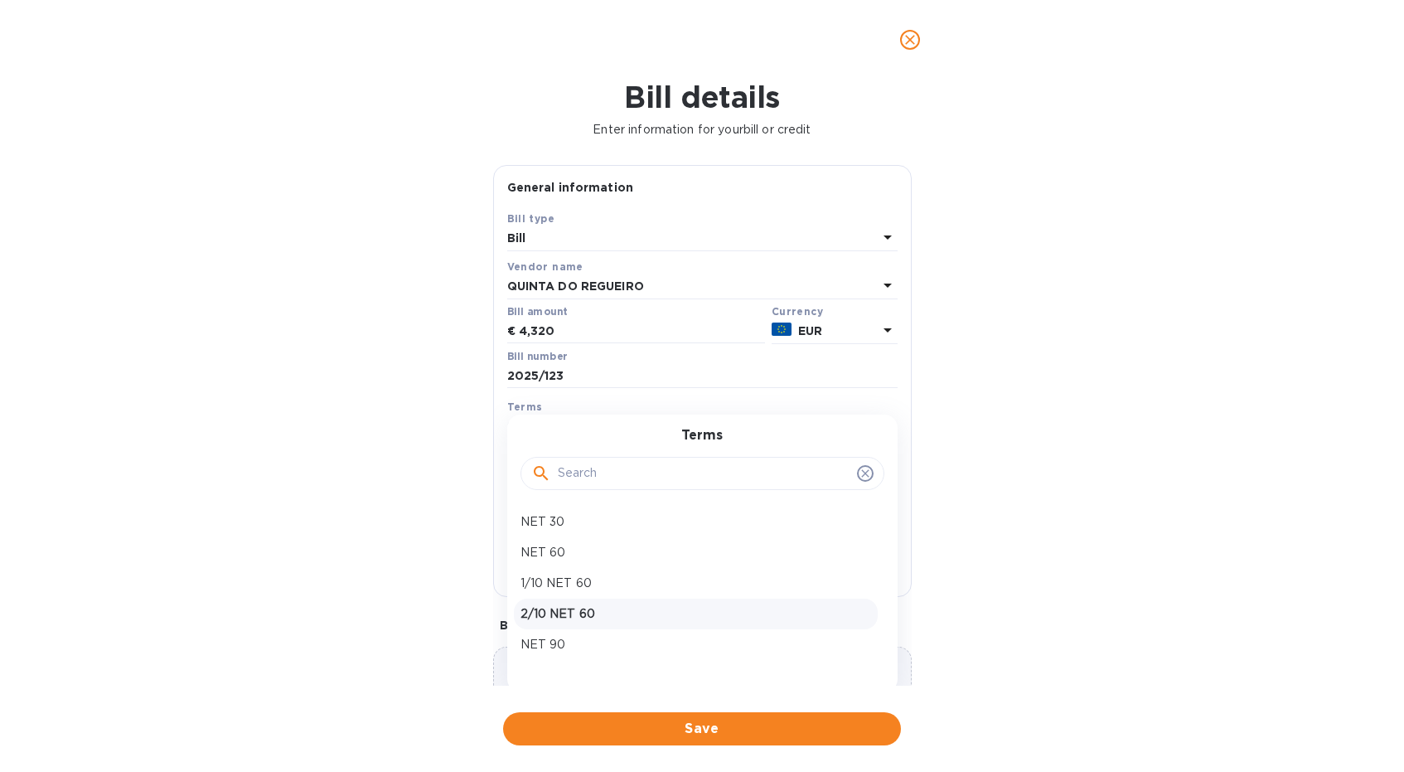
scroll to position [56, 0]
click at [566, 617] on p "NET 120" at bounding box center [696, 619] width 351 height 17
type input "[DATE]"
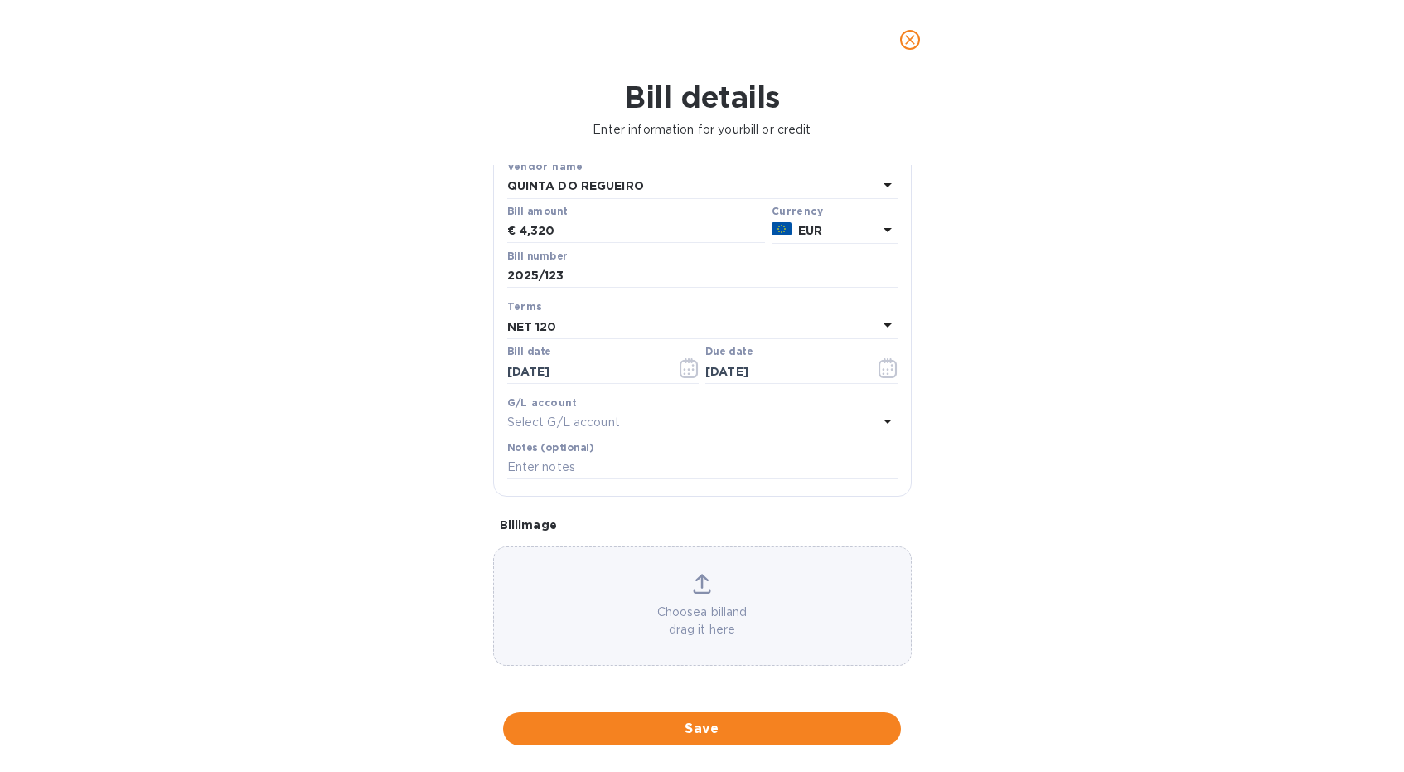
scroll to position [103, 0]
click at [701, 734] on span "Save" at bounding box center [701, 729] width 371 height 20
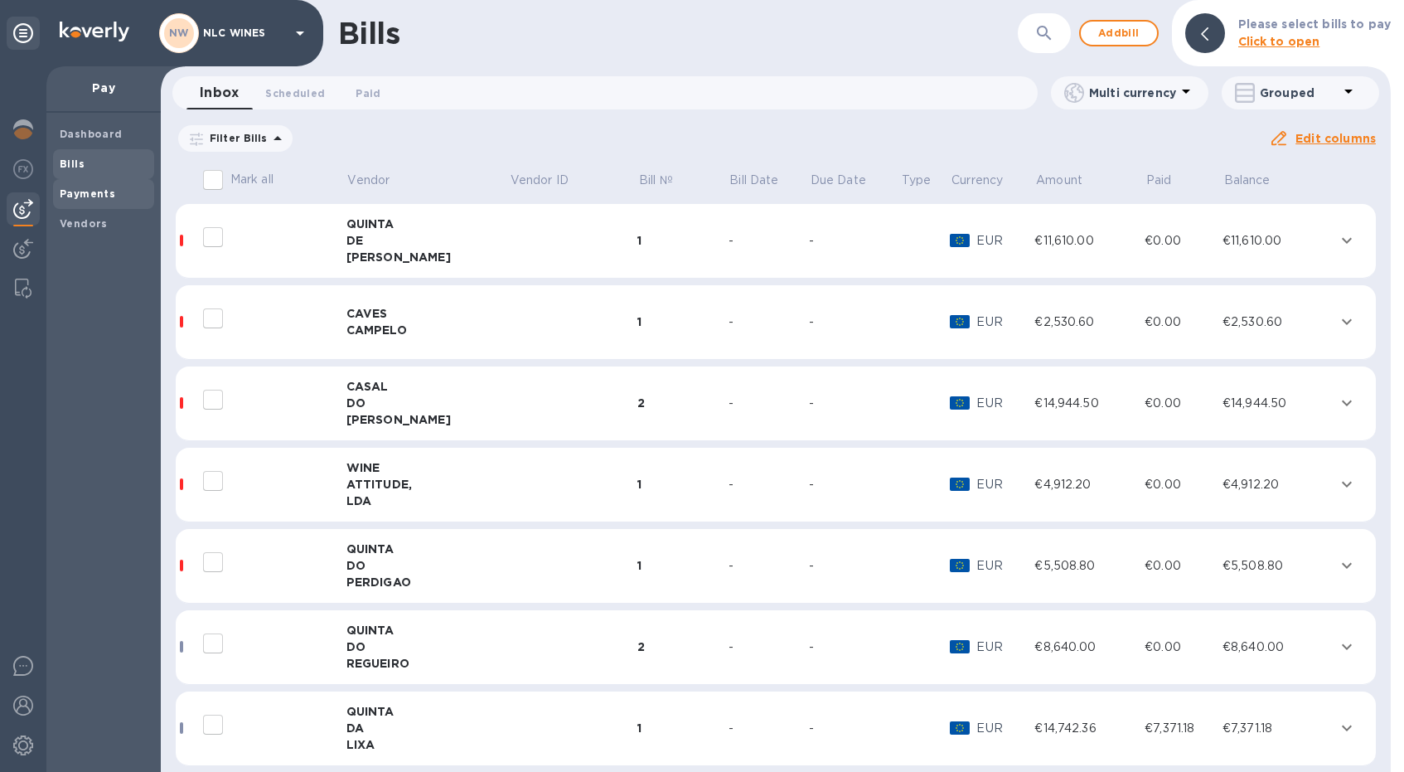
click at [87, 199] on b "Payments" at bounding box center [88, 193] width 56 height 12
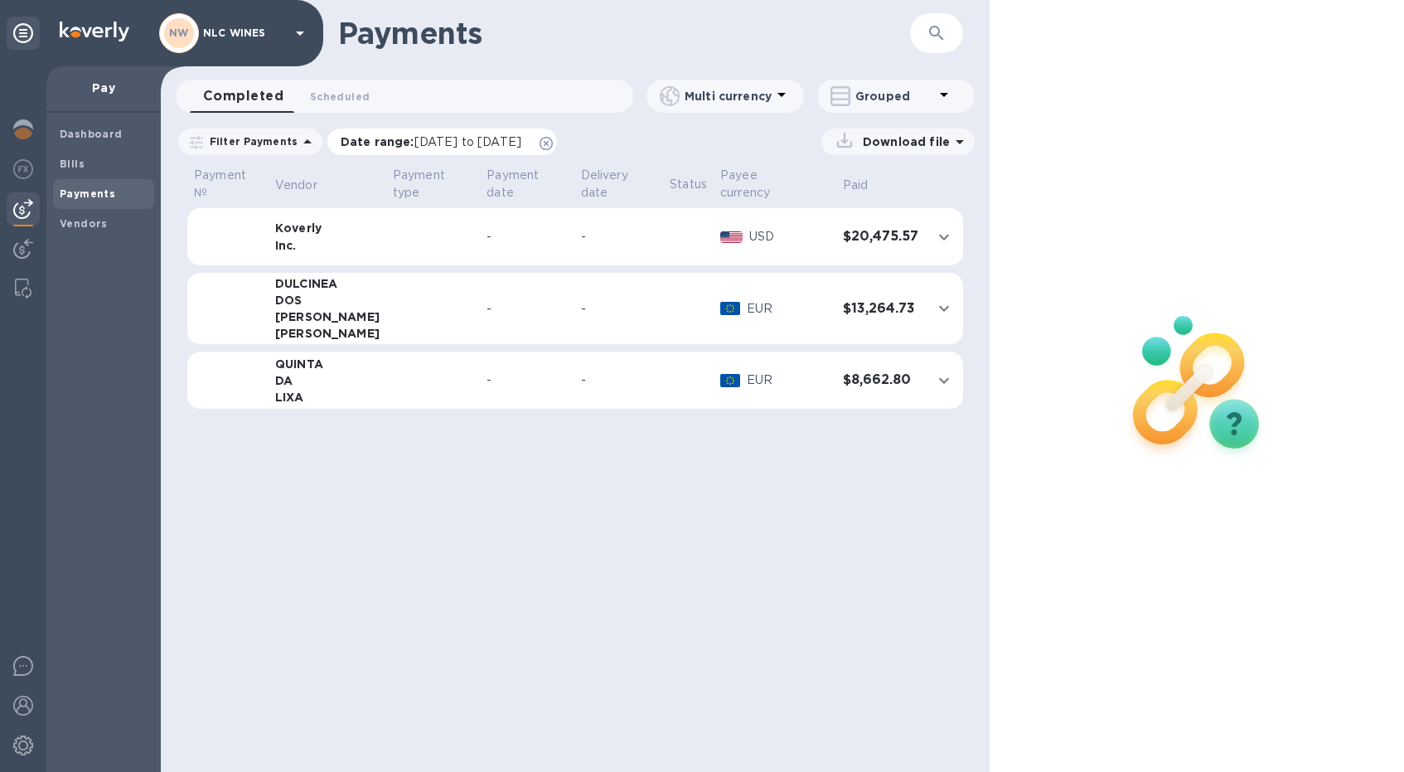
click at [553, 139] on icon at bounding box center [546, 143] width 13 height 13
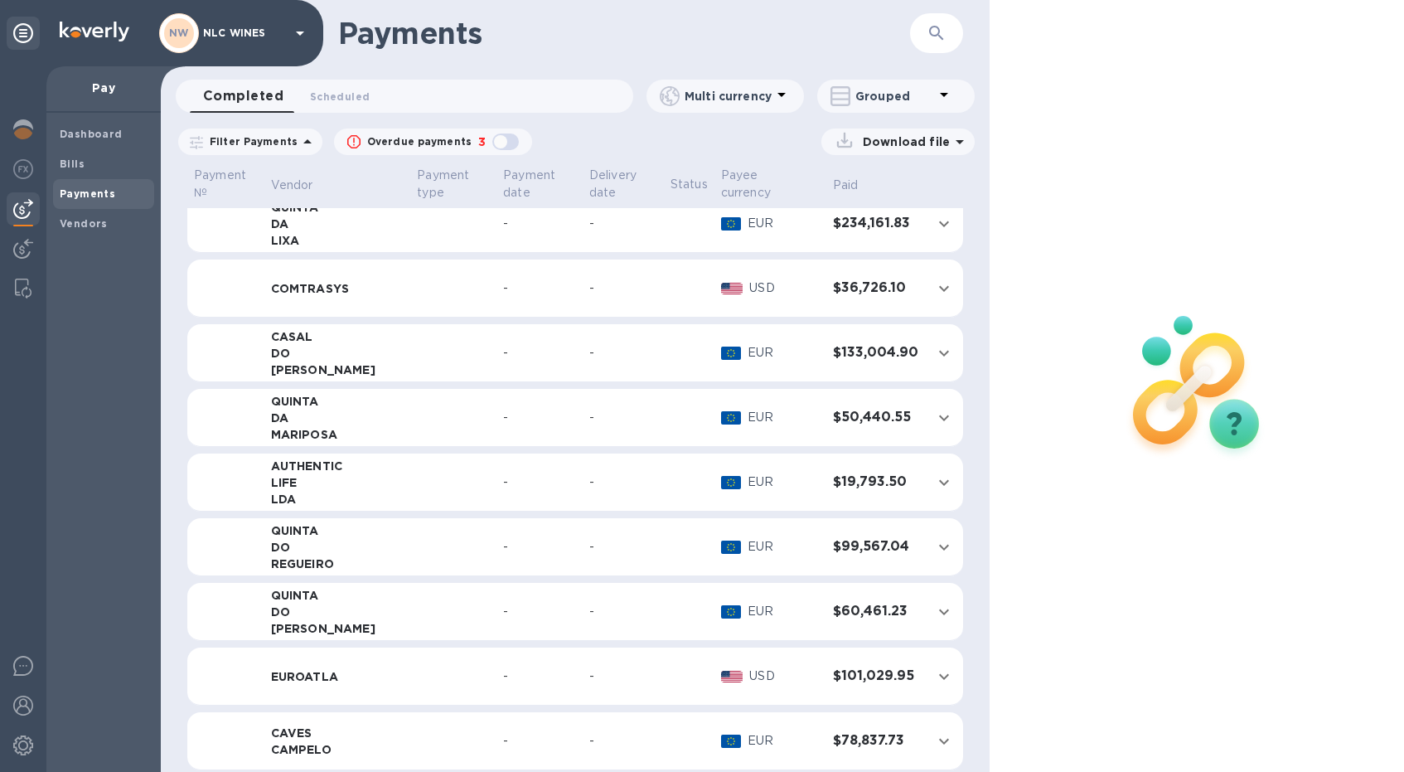
scroll to position [177, 0]
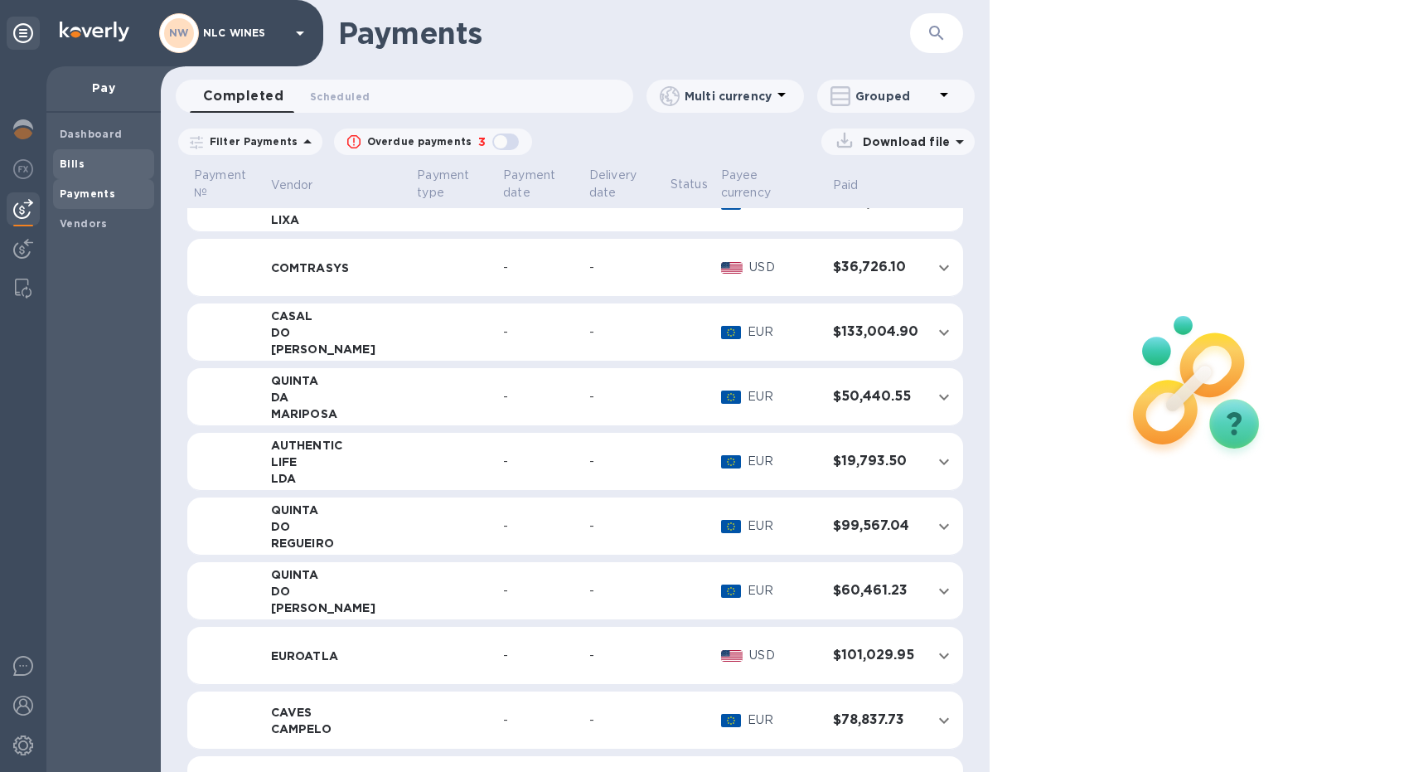
click at [82, 168] on b "Bills" at bounding box center [72, 164] width 25 height 12
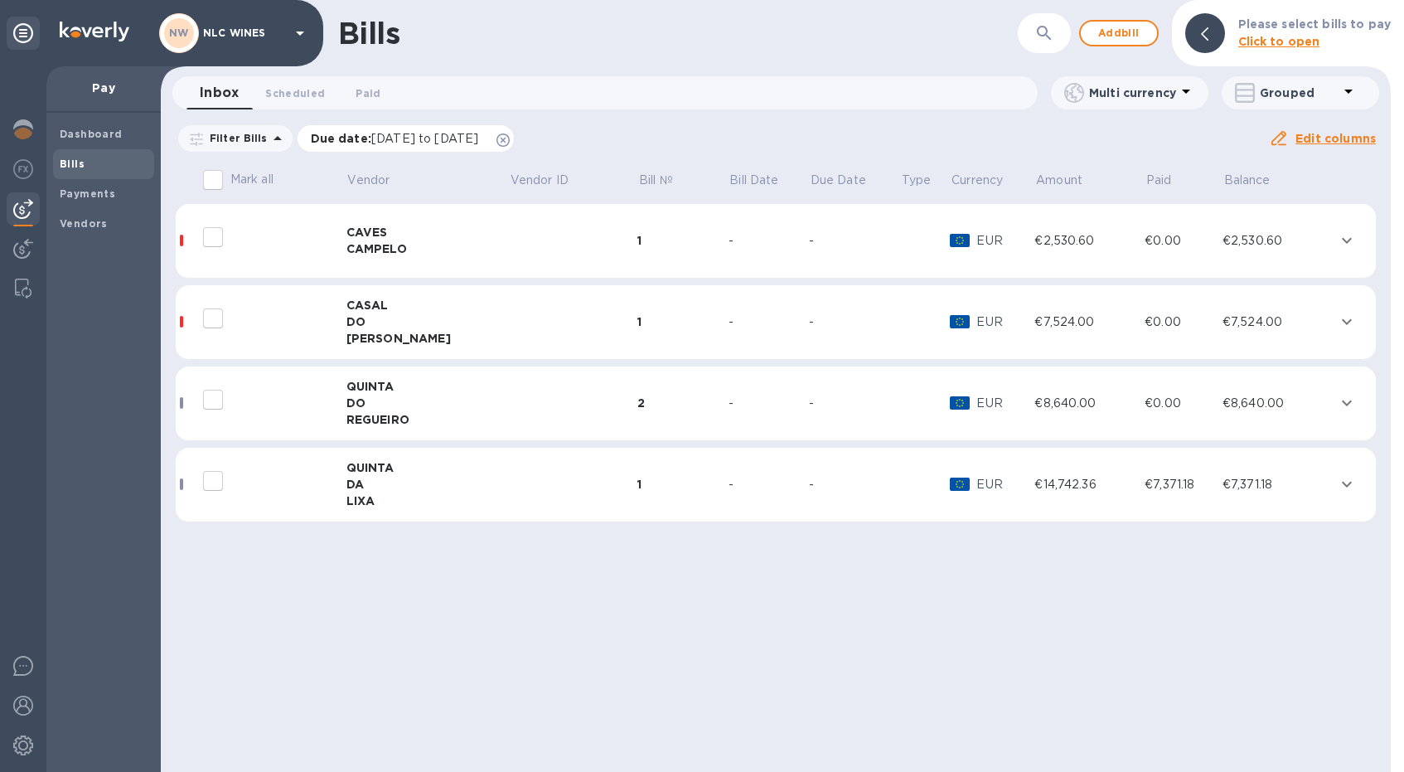
click at [510, 138] on icon at bounding box center [503, 139] width 13 height 13
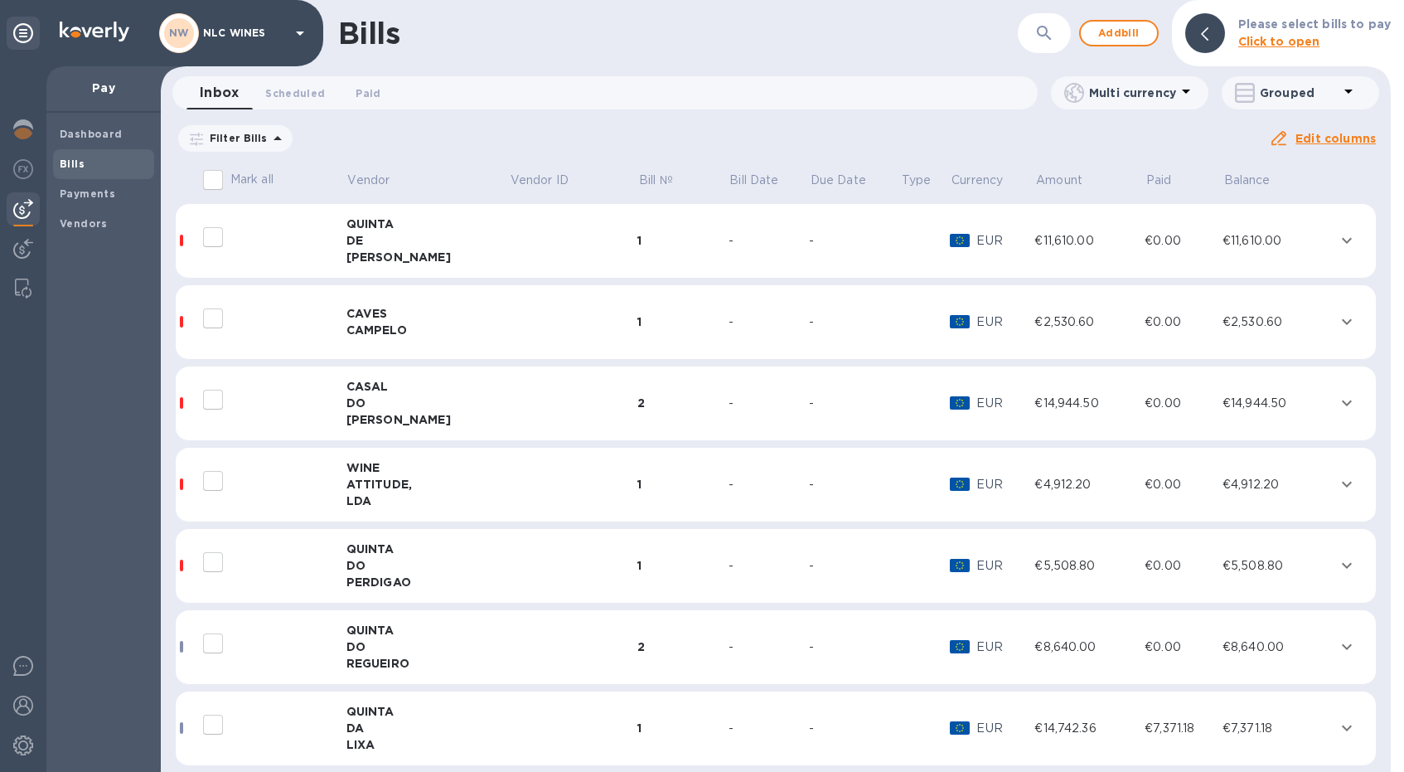
scroll to position [15, 0]
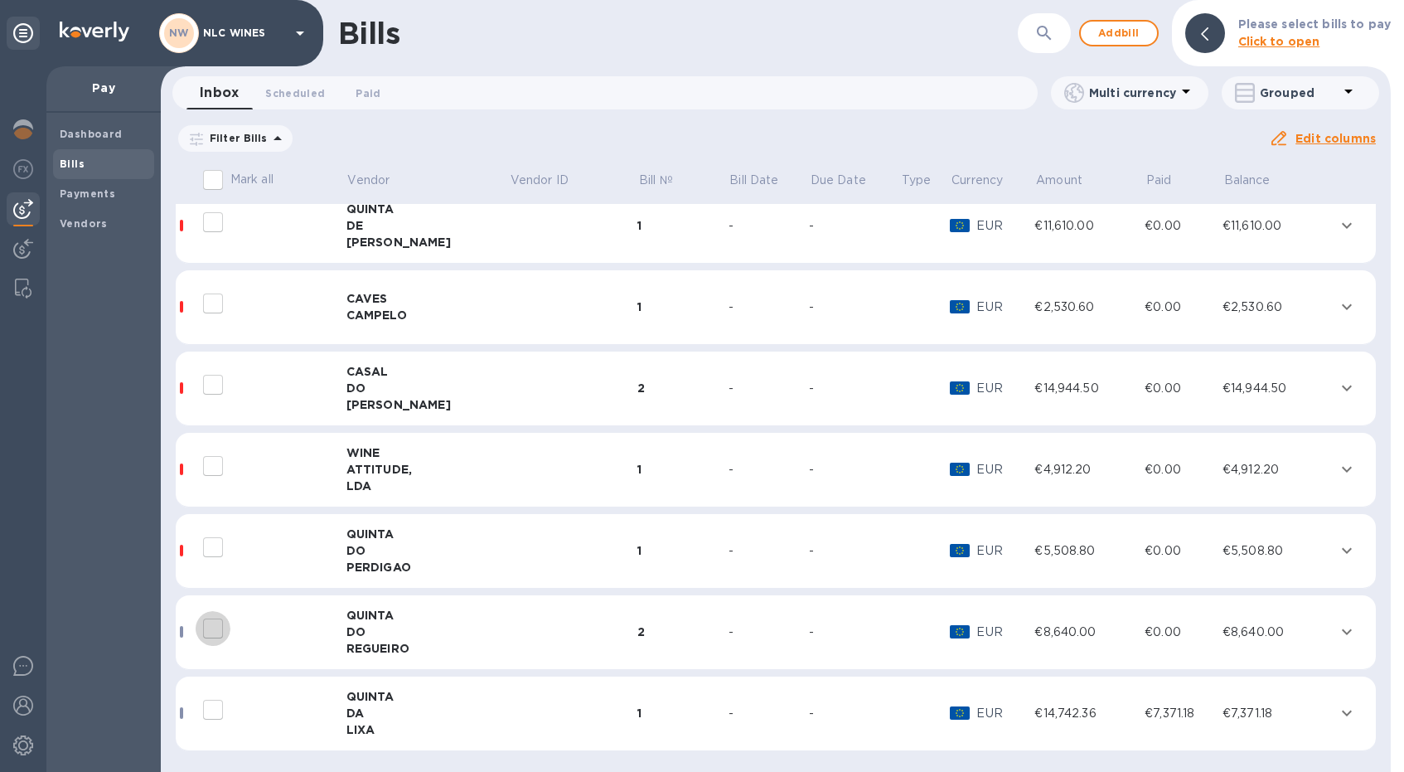
click at [216, 628] on input "decorative checkbox" at bounding box center [213, 628] width 35 height 35
click at [509, 618] on td at bounding box center [573, 632] width 128 height 75
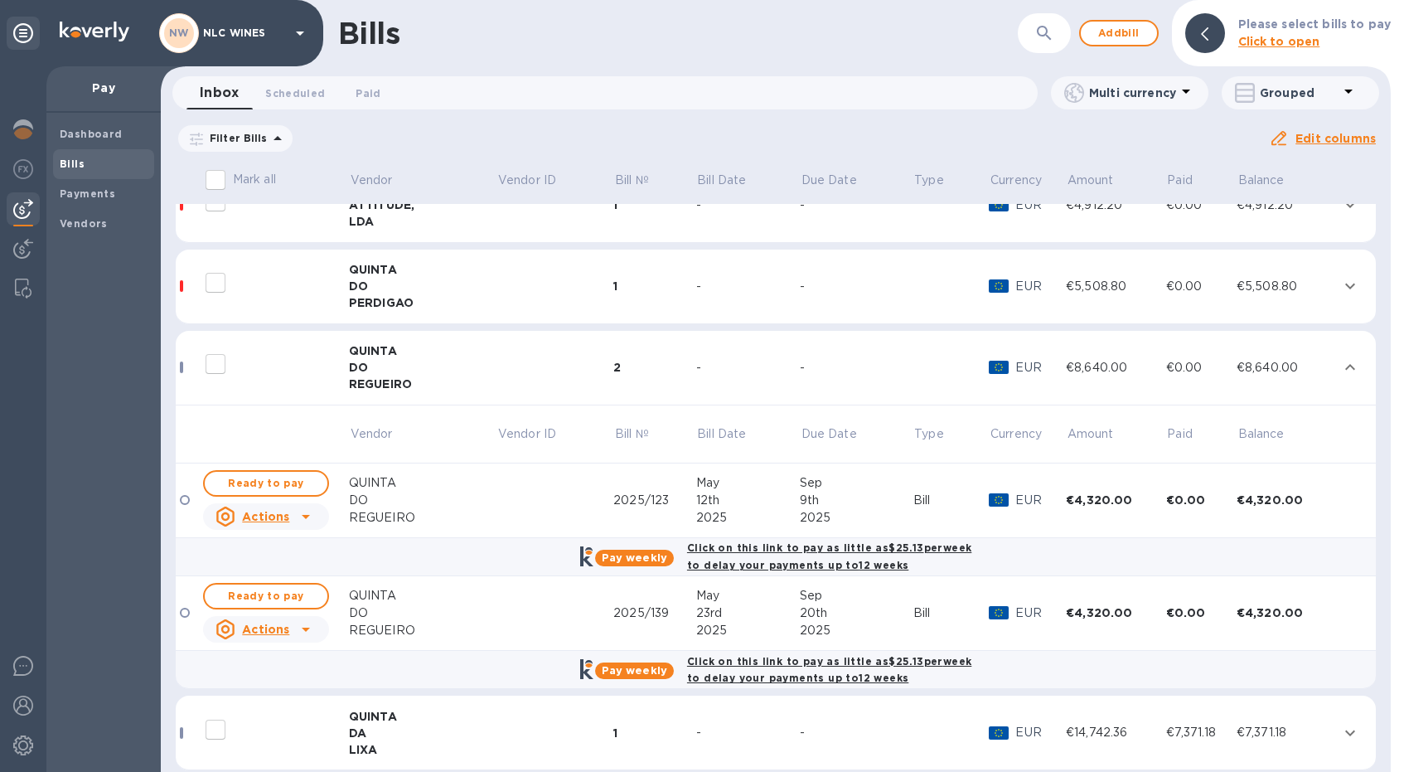
scroll to position [299, 0]
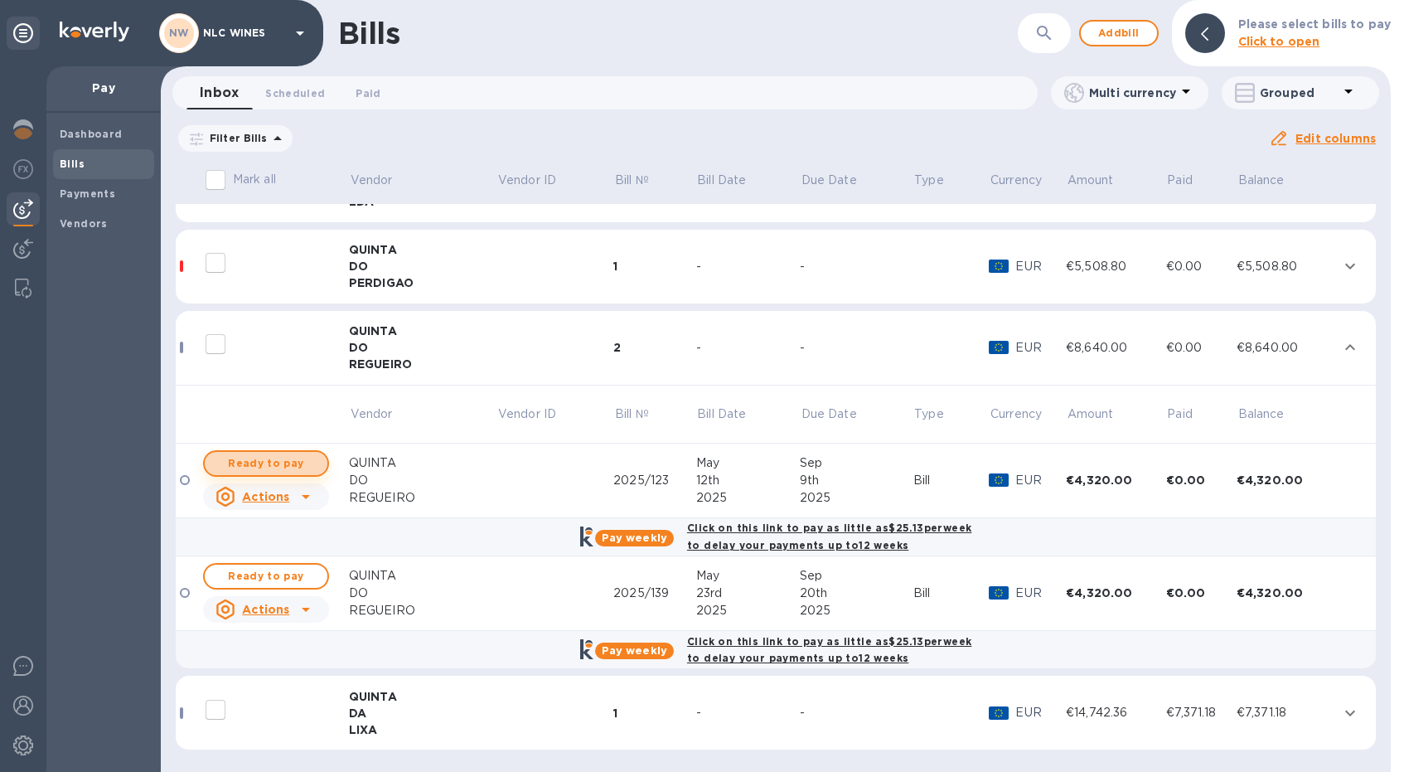
click at [268, 463] on span "Ready to pay" at bounding box center [266, 463] width 96 height 20
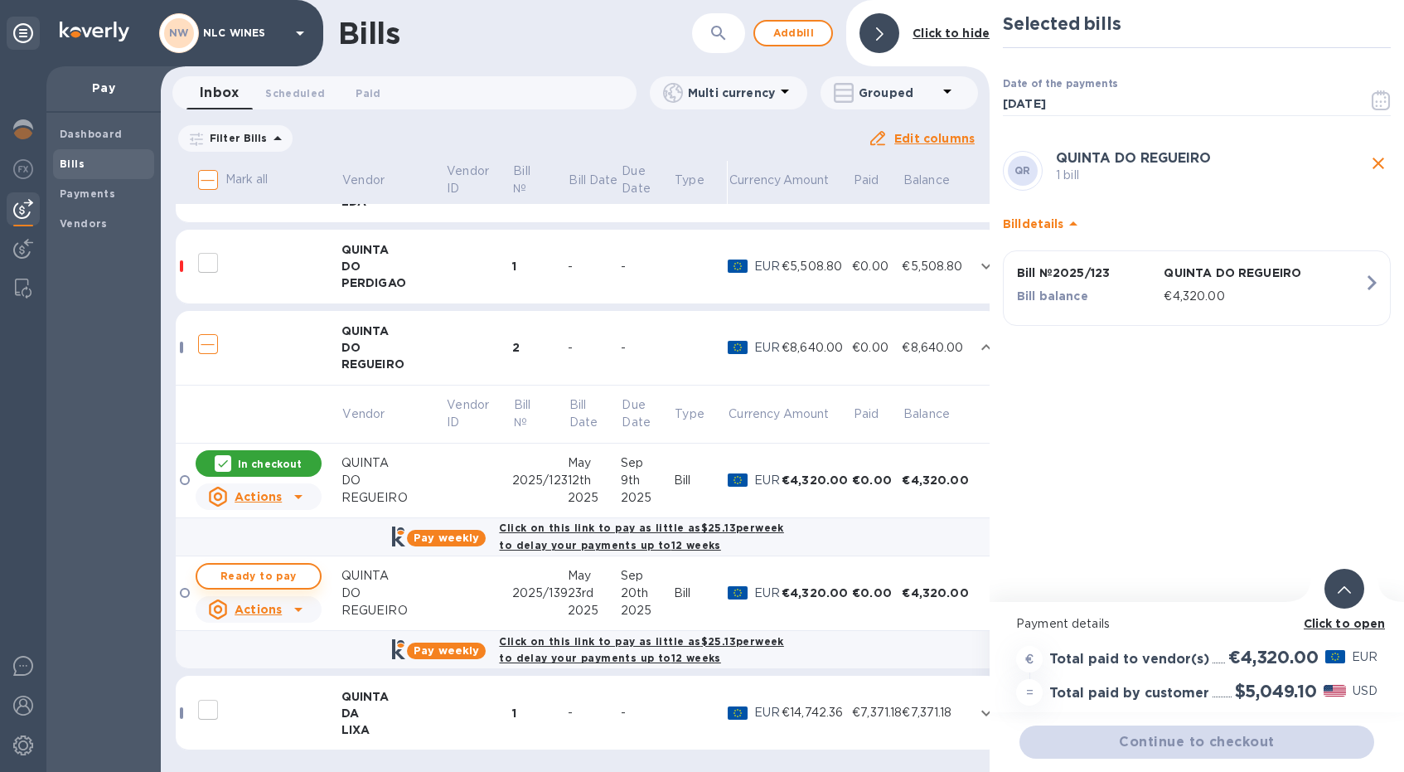
click at [270, 571] on span "Ready to pay" at bounding box center [259, 576] width 96 height 20
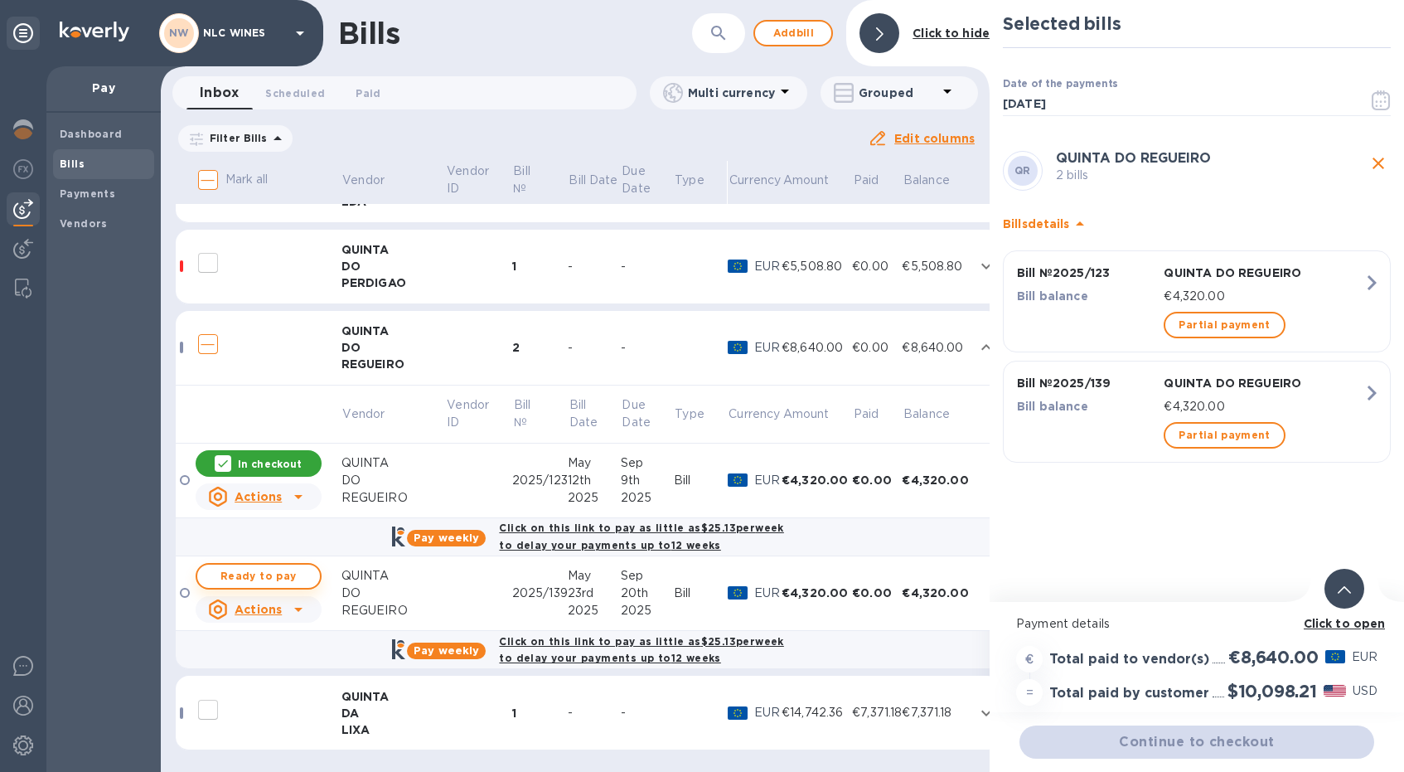
checkbox input "true"
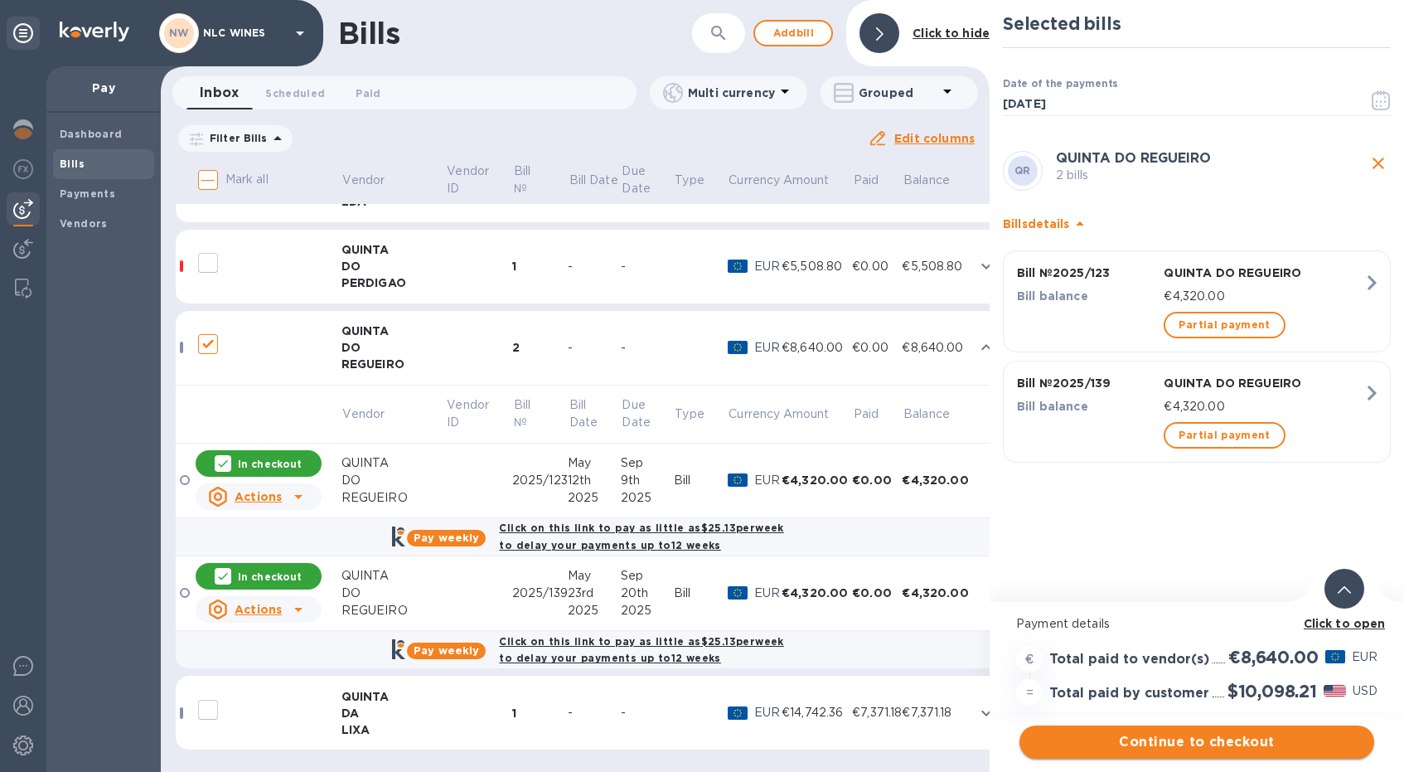
click at [1188, 748] on span "Continue to checkout" at bounding box center [1197, 742] width 328 height 20
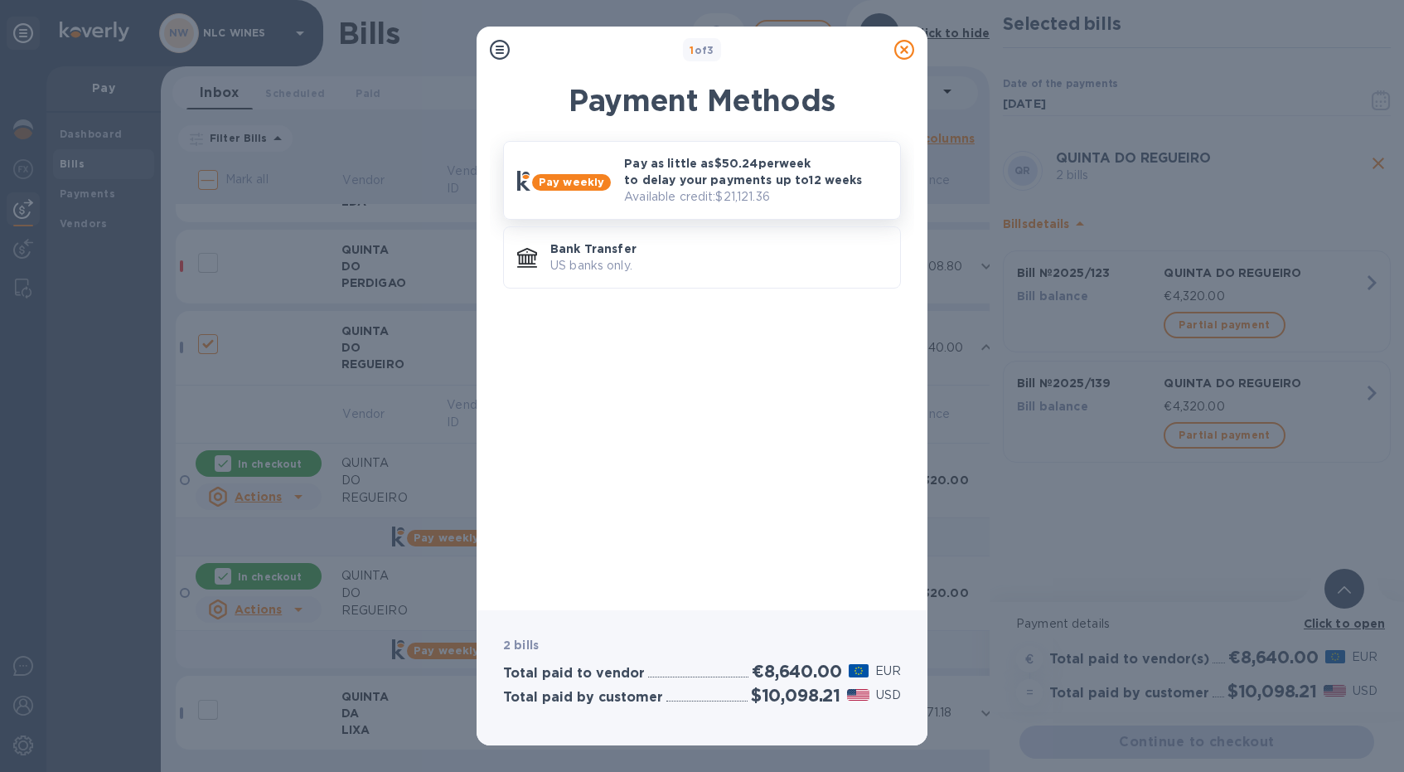
click at [734, 179] on p "Pay as little as $50.24 per week to delay your payments up to 12 weeks" at bounding box center [755, 171] width 263 height 33
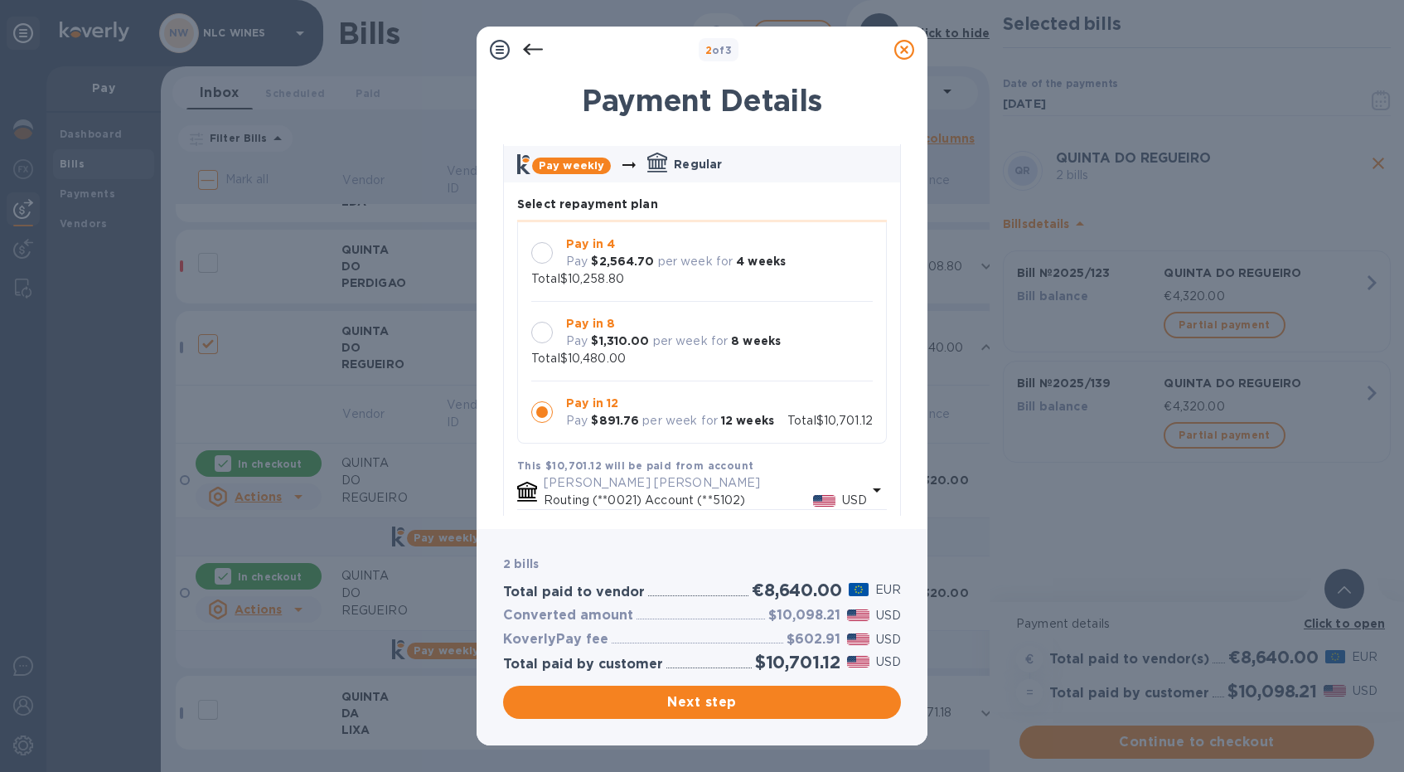
scroll to position [89, 0]
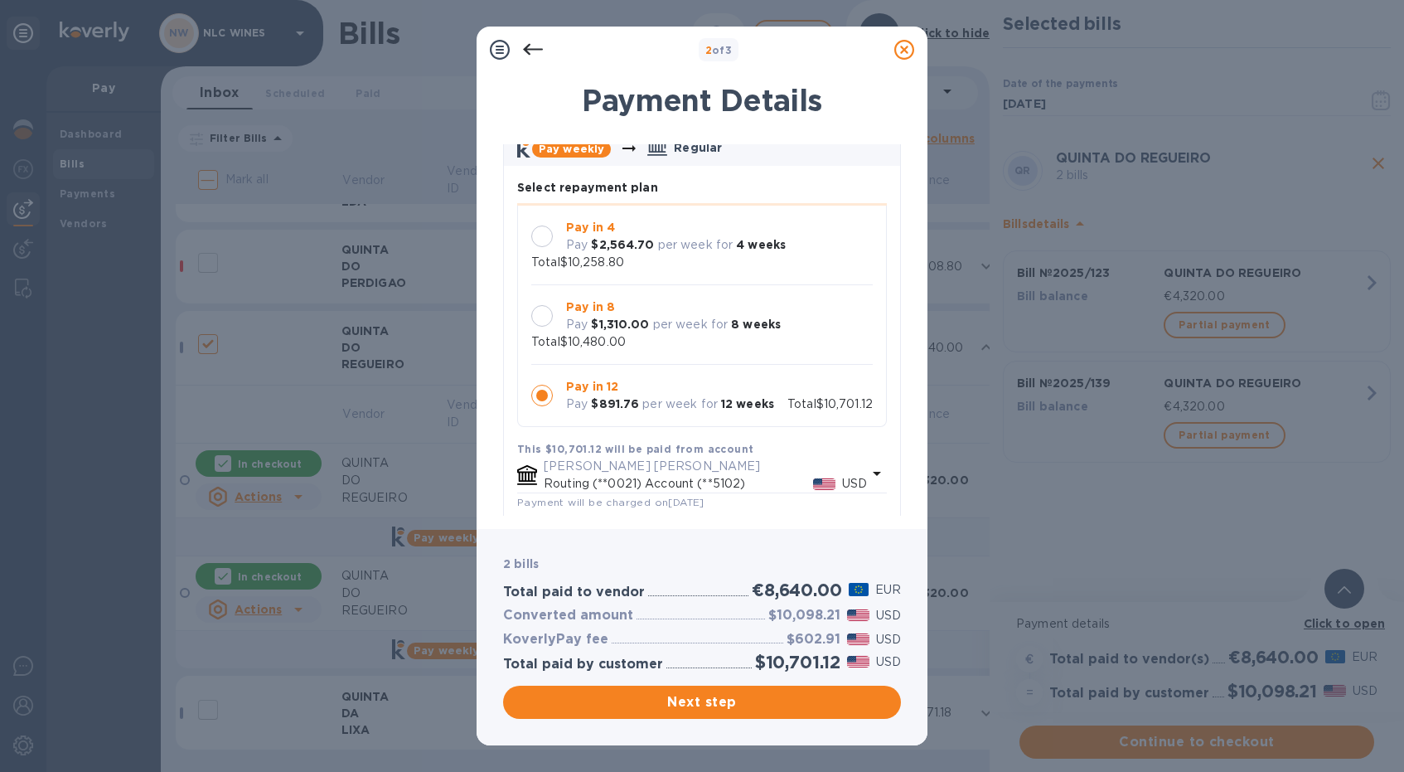
click at [534, 315] on div at bounding box center [542, 316] width 22 height 22
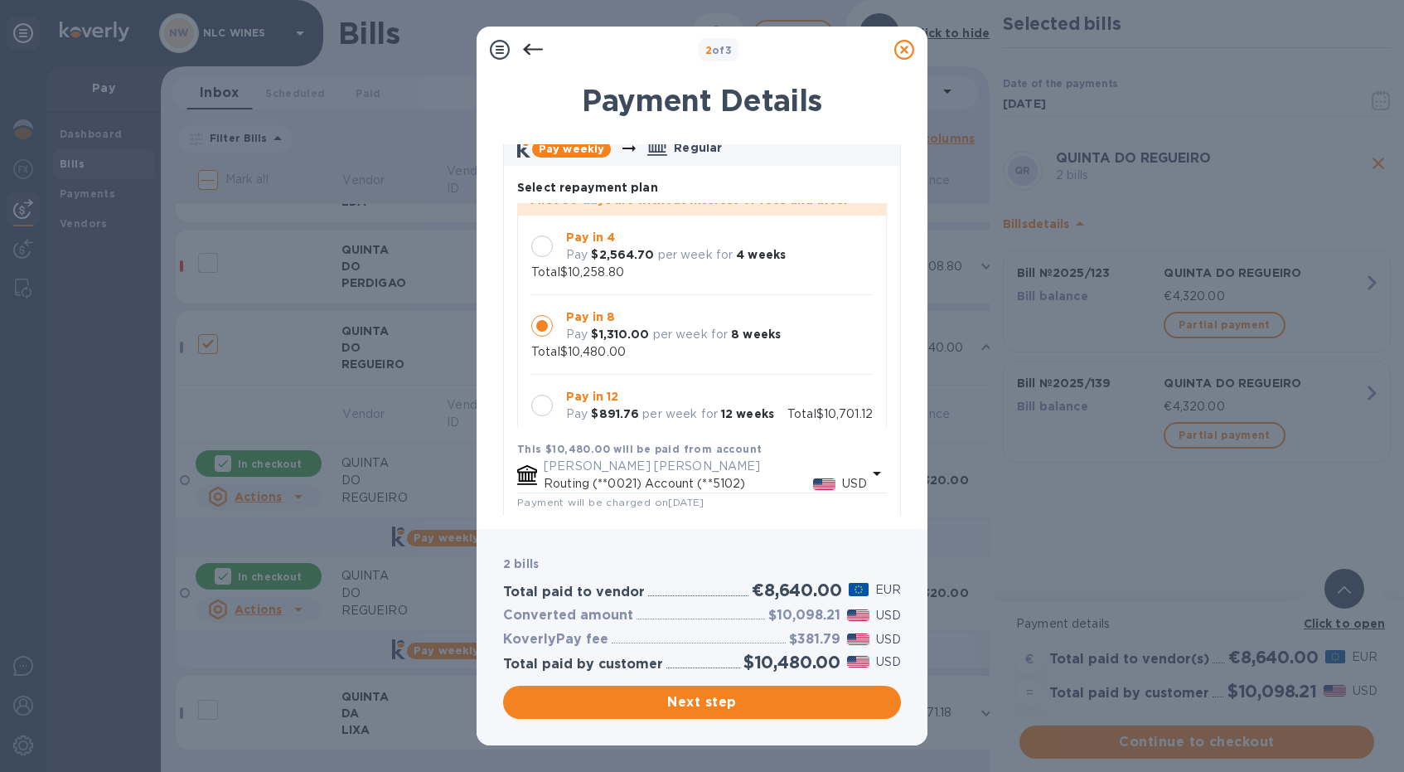
scroll to position [31, 0]
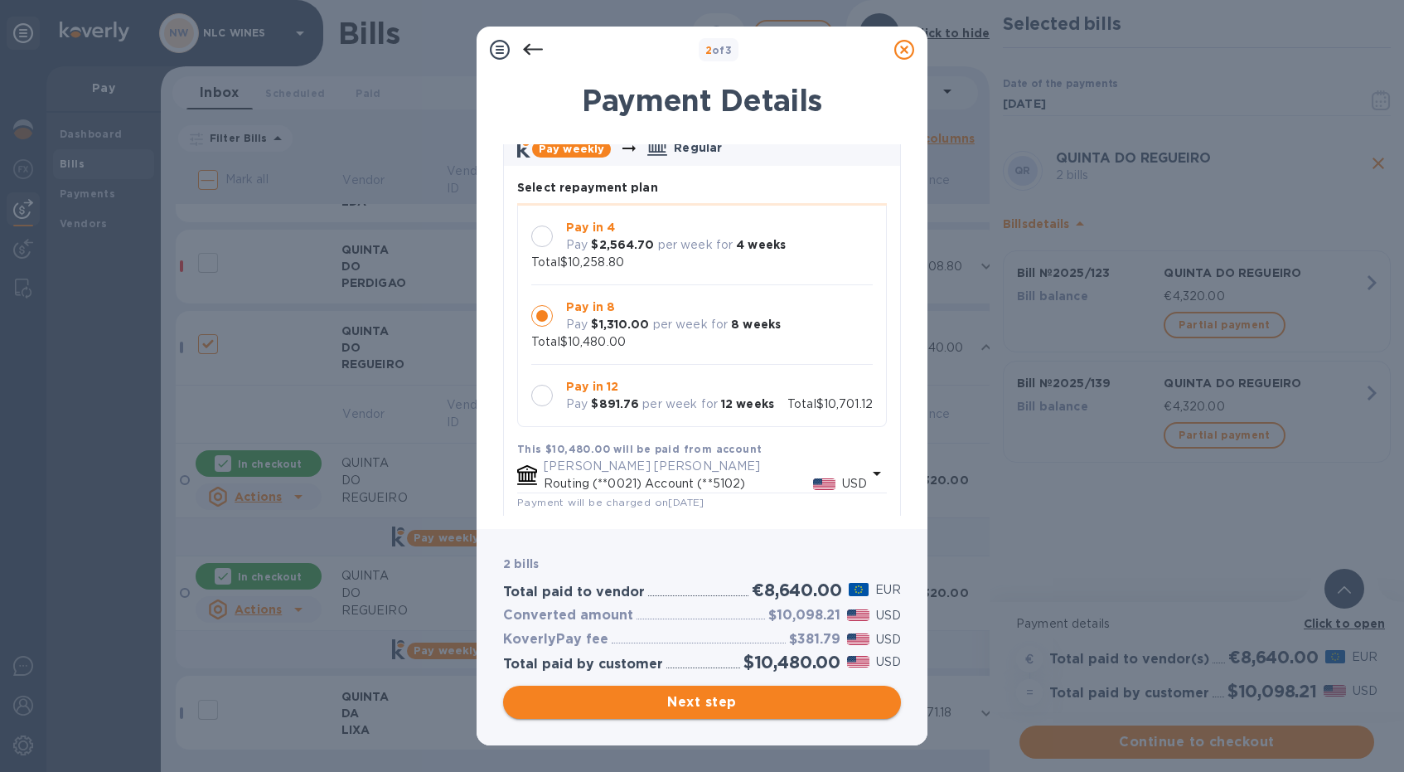
click at [697, 701] on span "Next step" at bounding box center [701, 702] width 371 height 20
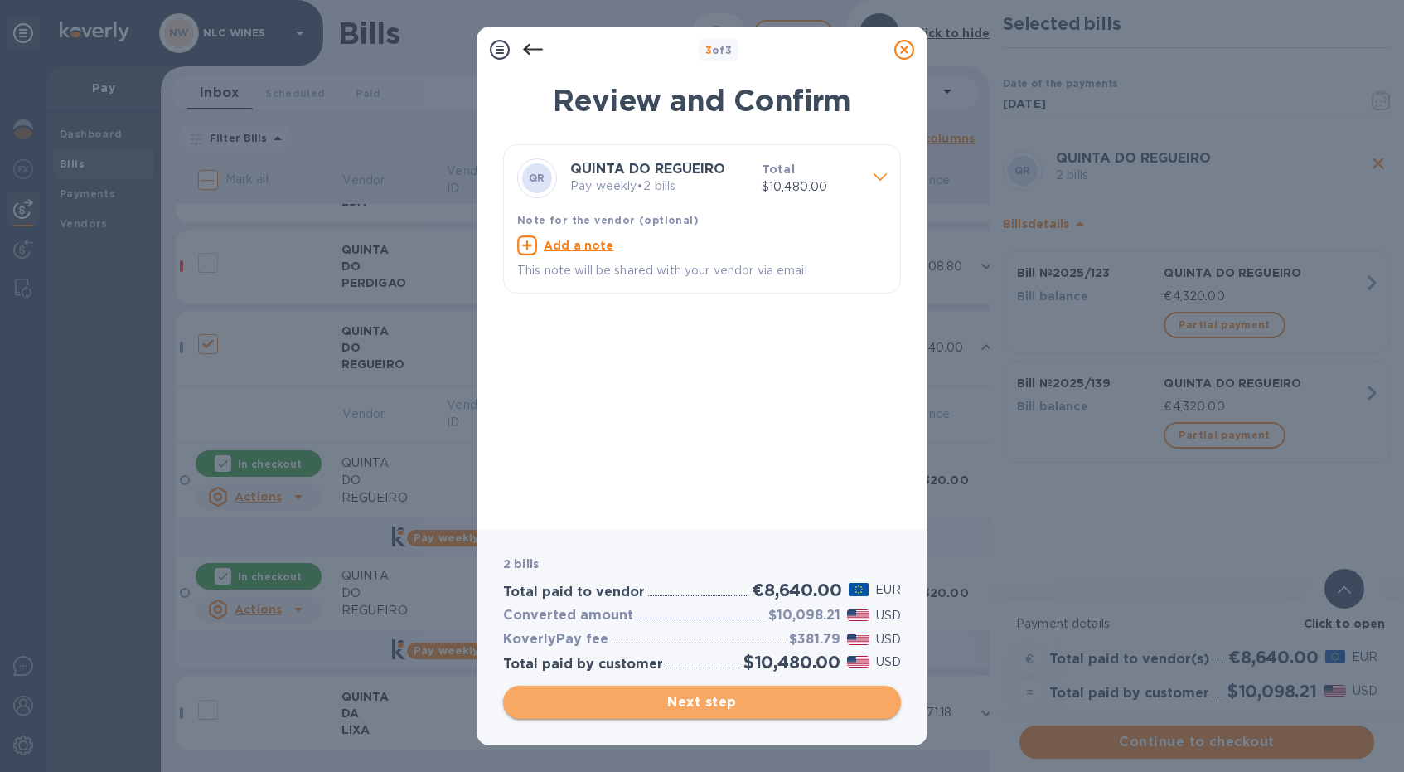
click at [702, 699] on span "Next step" at bounding box center [701, 702] width 371 height 20
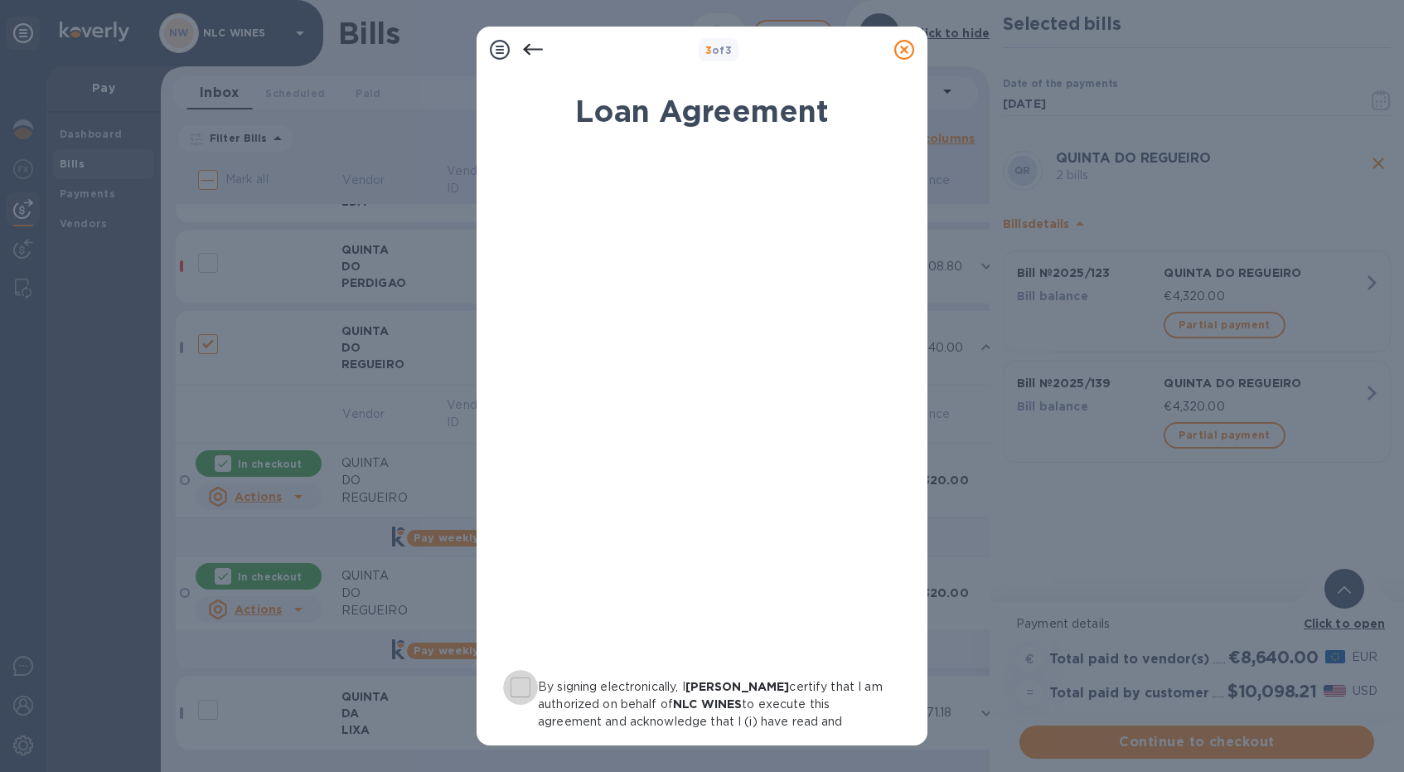
click at [524, 691] on input "By signing electronically, I [PERSON_NAME] certify that I am authorized on beha…" at bounding box center [520, 687] width 35 height 35
checkbox input "true"
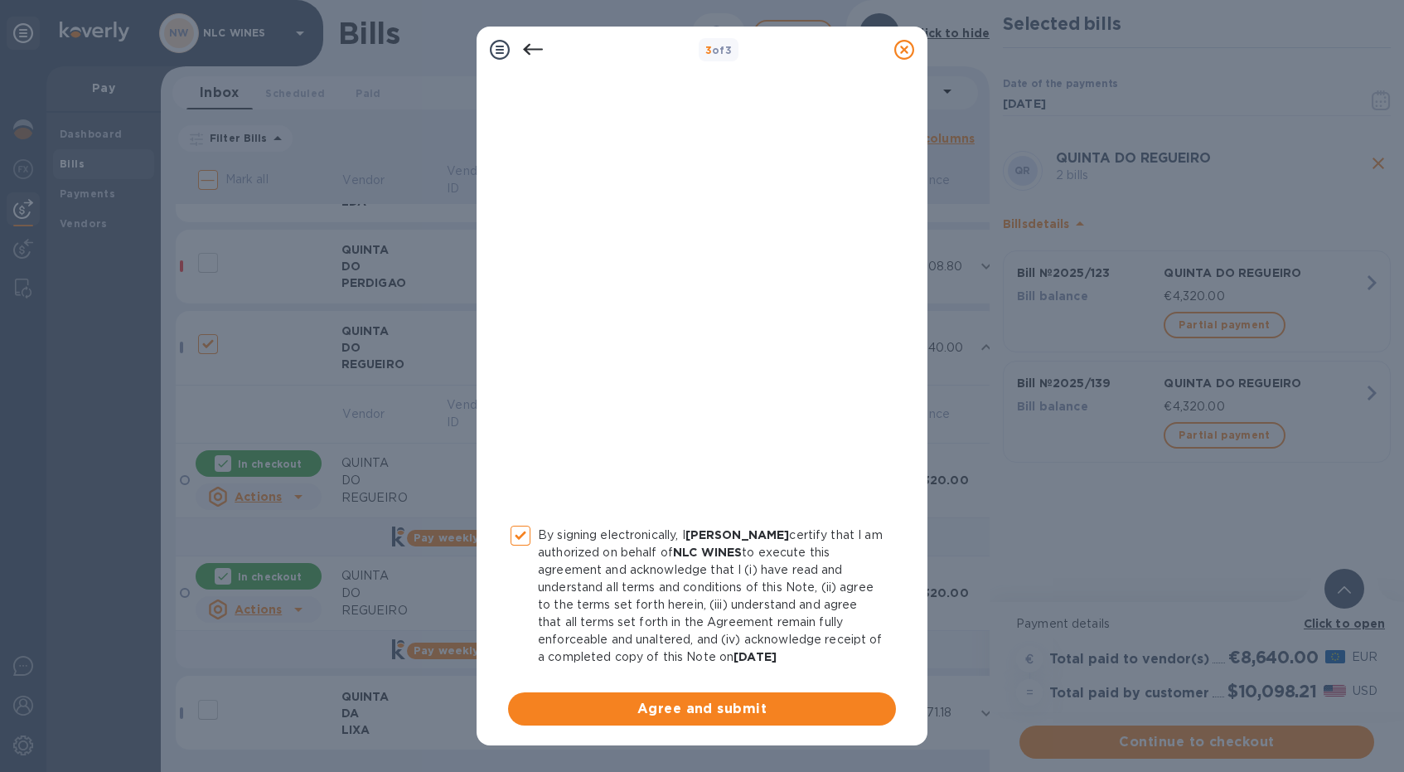
scroll to position [154, 0]
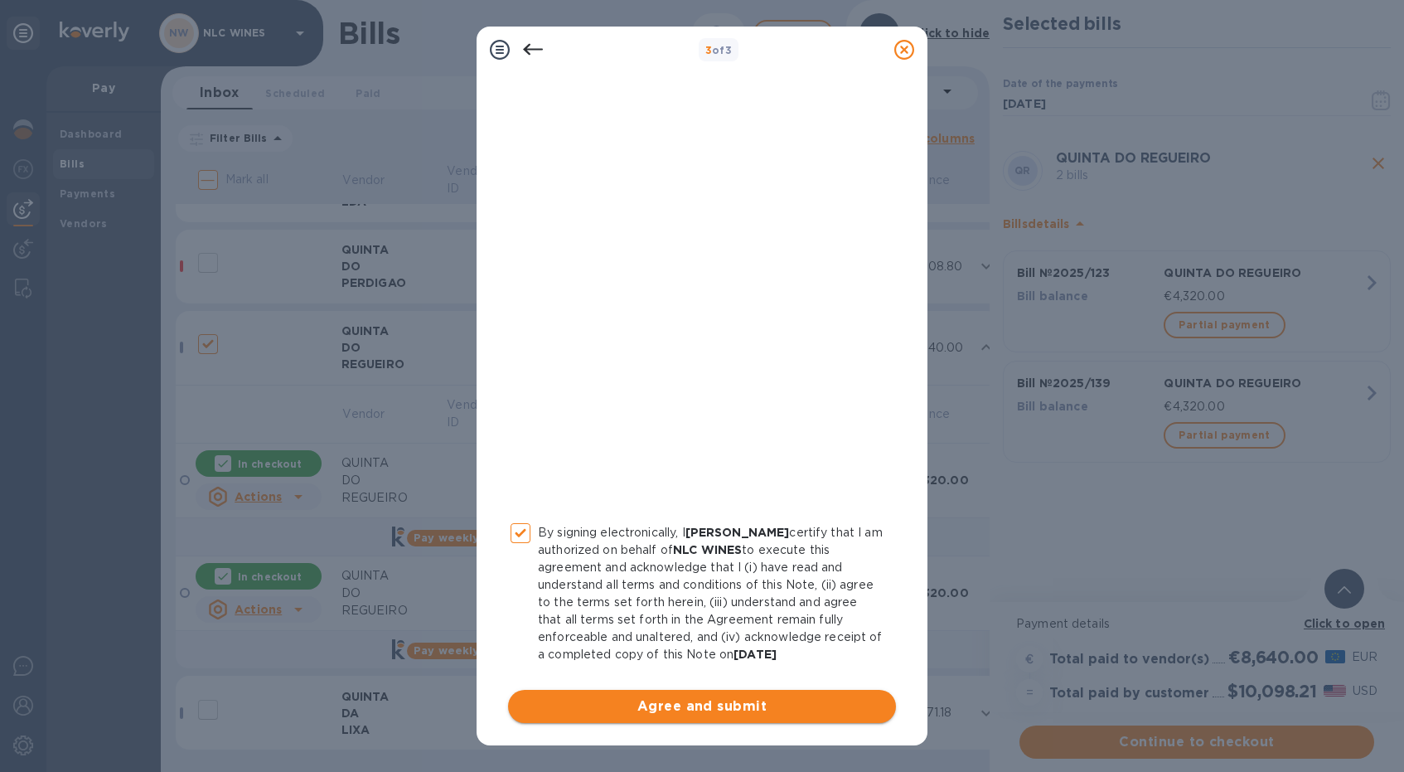
click at [676, 704] on span "Agree and submit" at bounding box center [701, 706] width 361 height 20
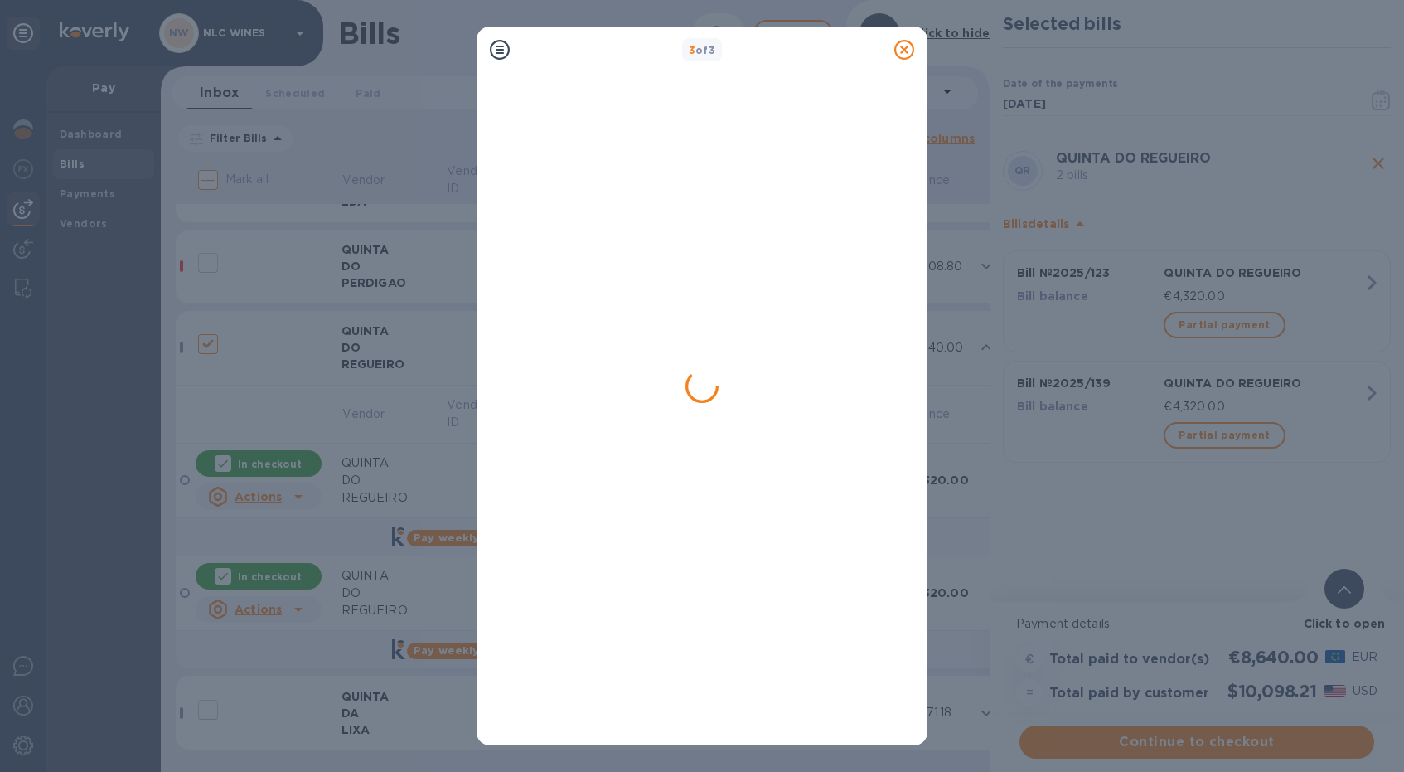
scroll to position [0, 0]
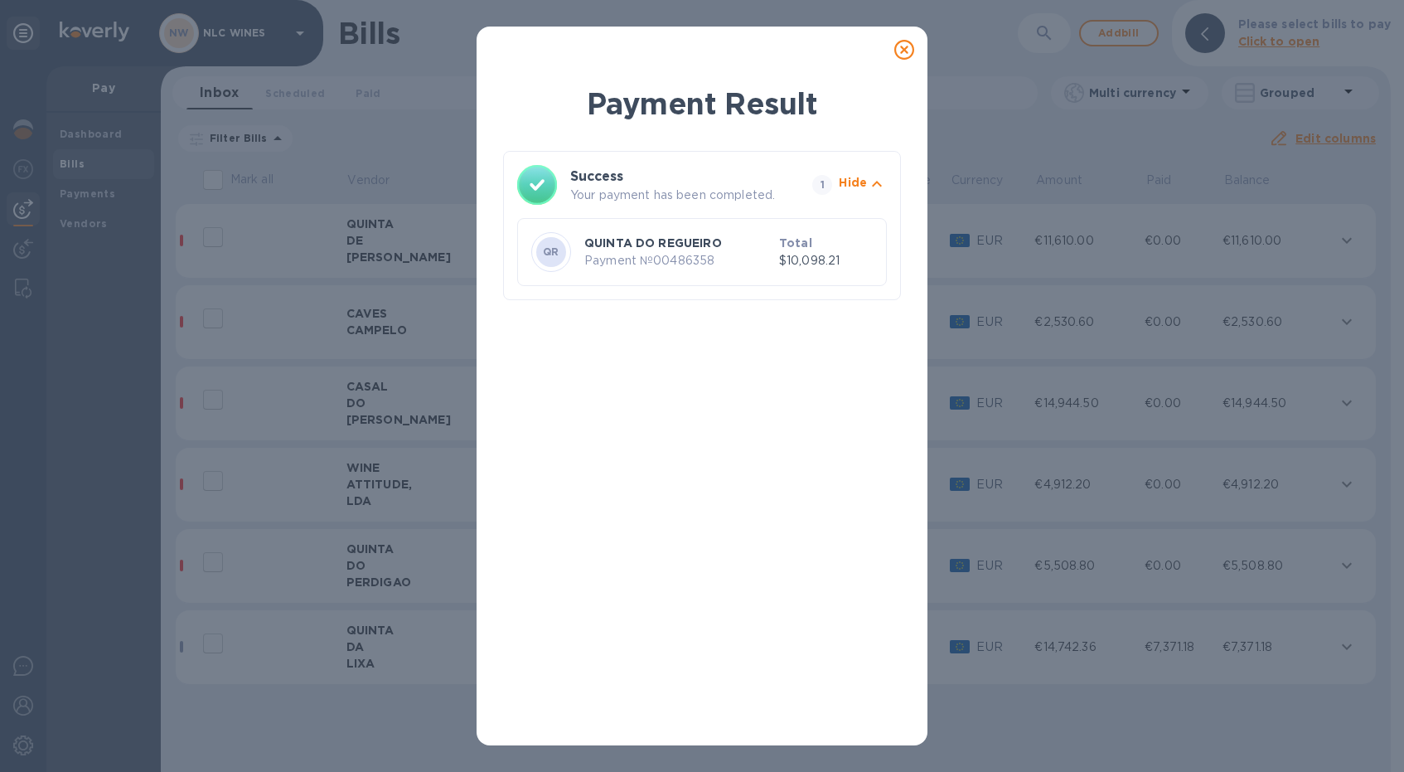
click at [905, 51] on icon at bounding box center [904, 50] width 20 height 20
